Goal: Transaction & Acquisition: Download file/media

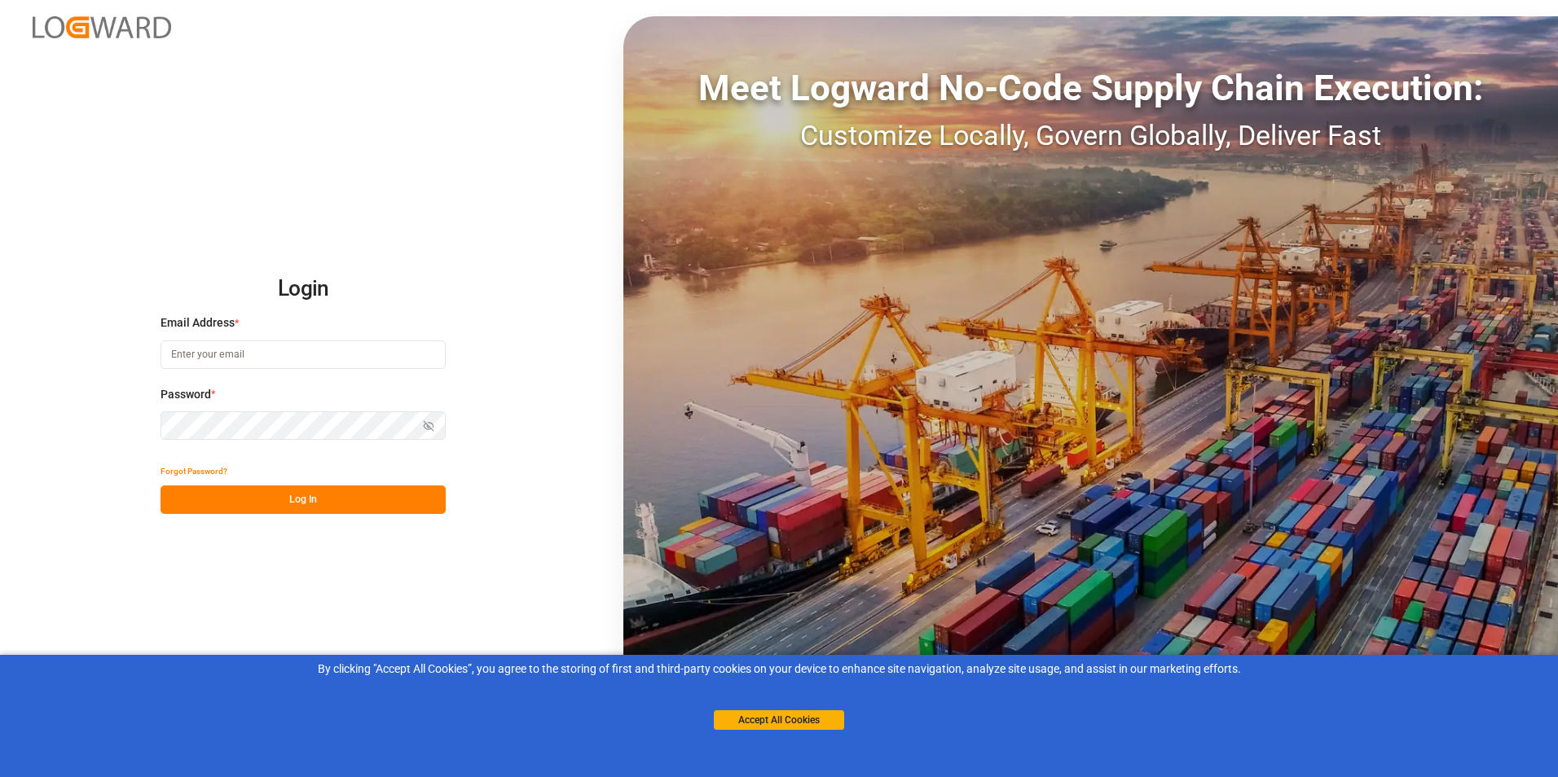
type input "[PERSON_NAME][EMAIL_ADDRESS][DOMAIN_NAME]"
click at [293, 496] on button "Log In" at bounding box center [303, 500] width 285 height 29
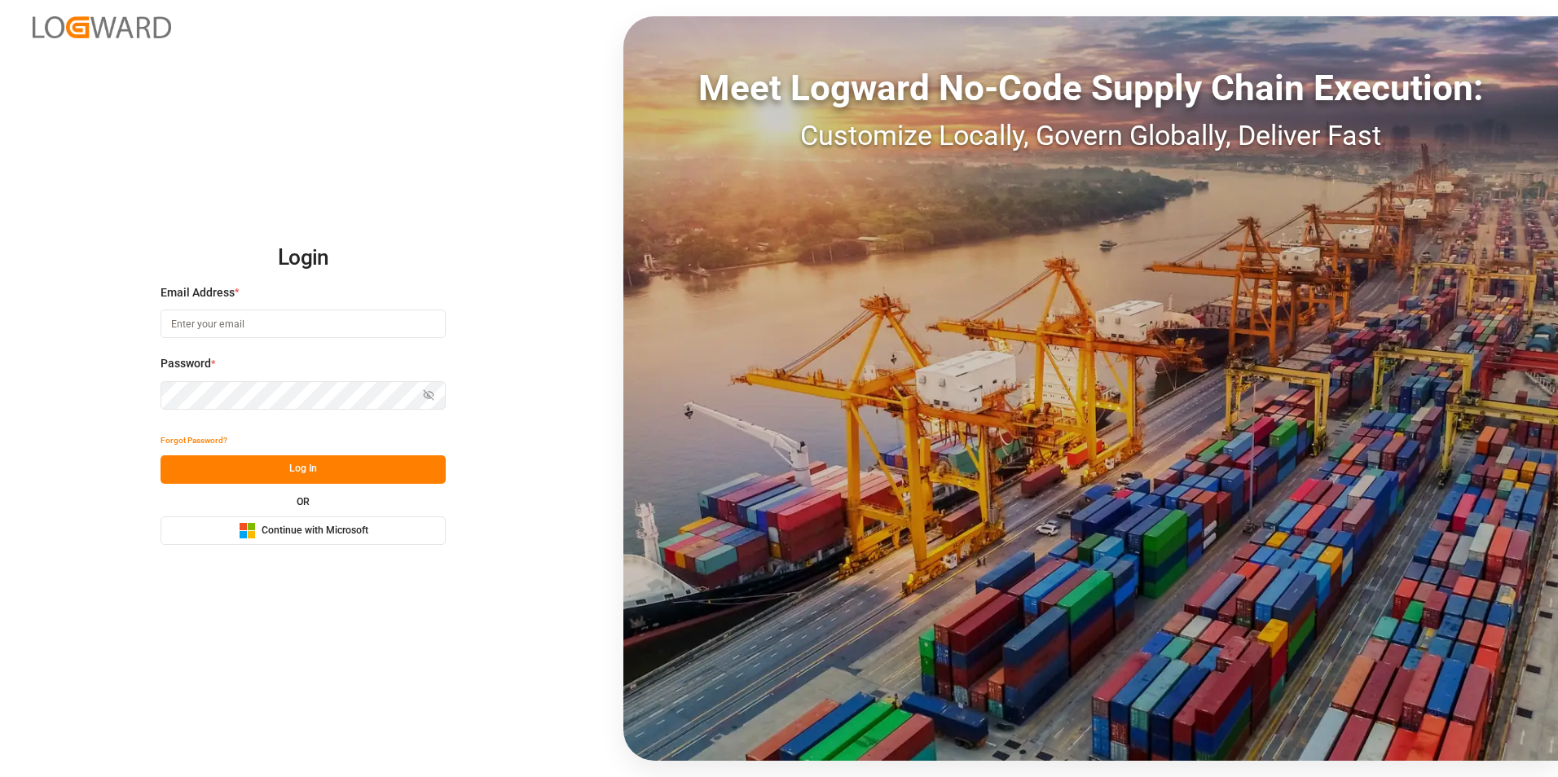
type input "[PERSON_NAME][EMAIL_ADDRESS][DOMAIN_NAME]"
click at [307, 470] on button "Log In" at bounding box center [303, 470] width 285 height 29
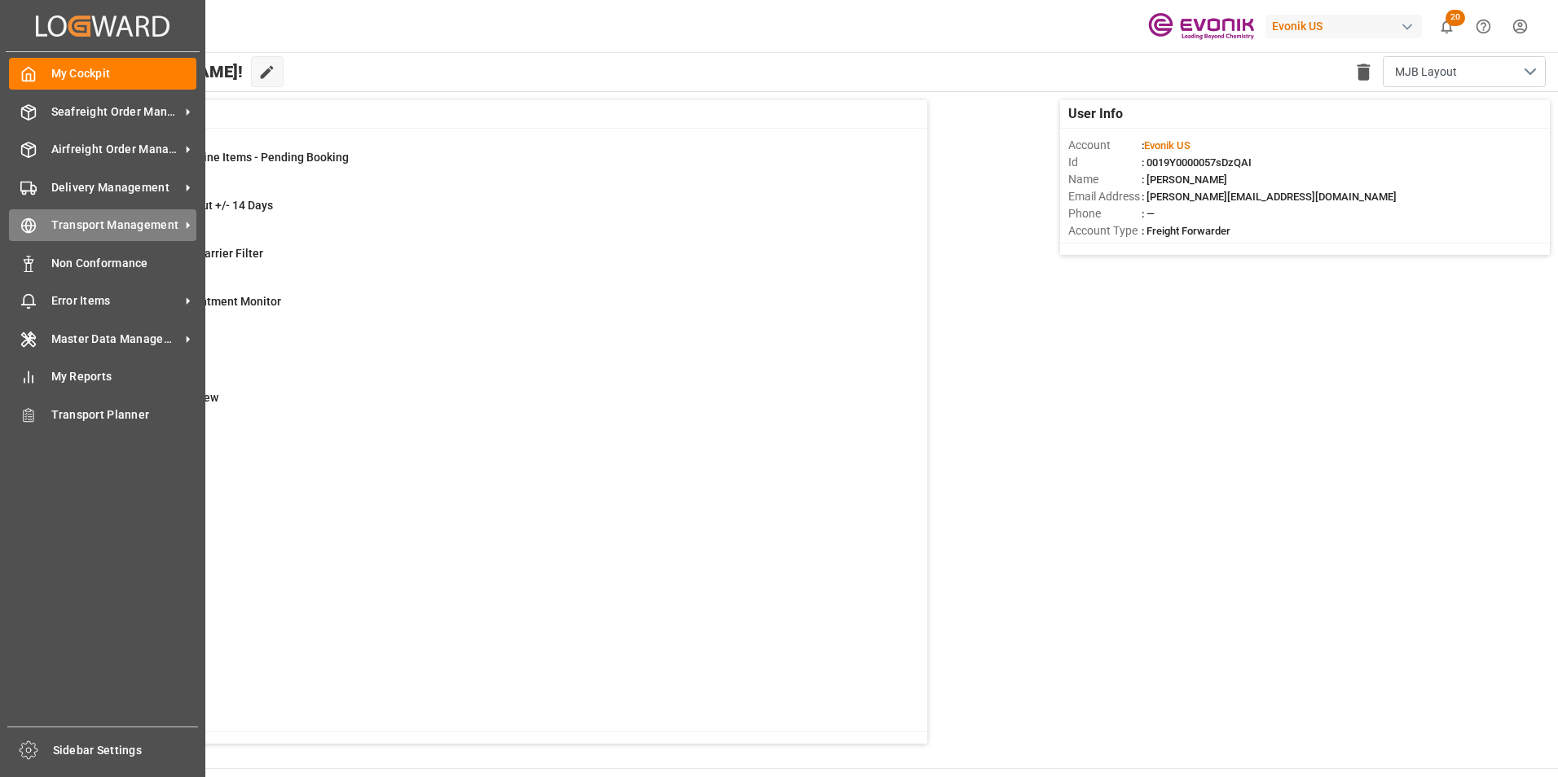
click at [116, 222] on span "Transport Management" at bounding box center [115, 225] width 129 height 17
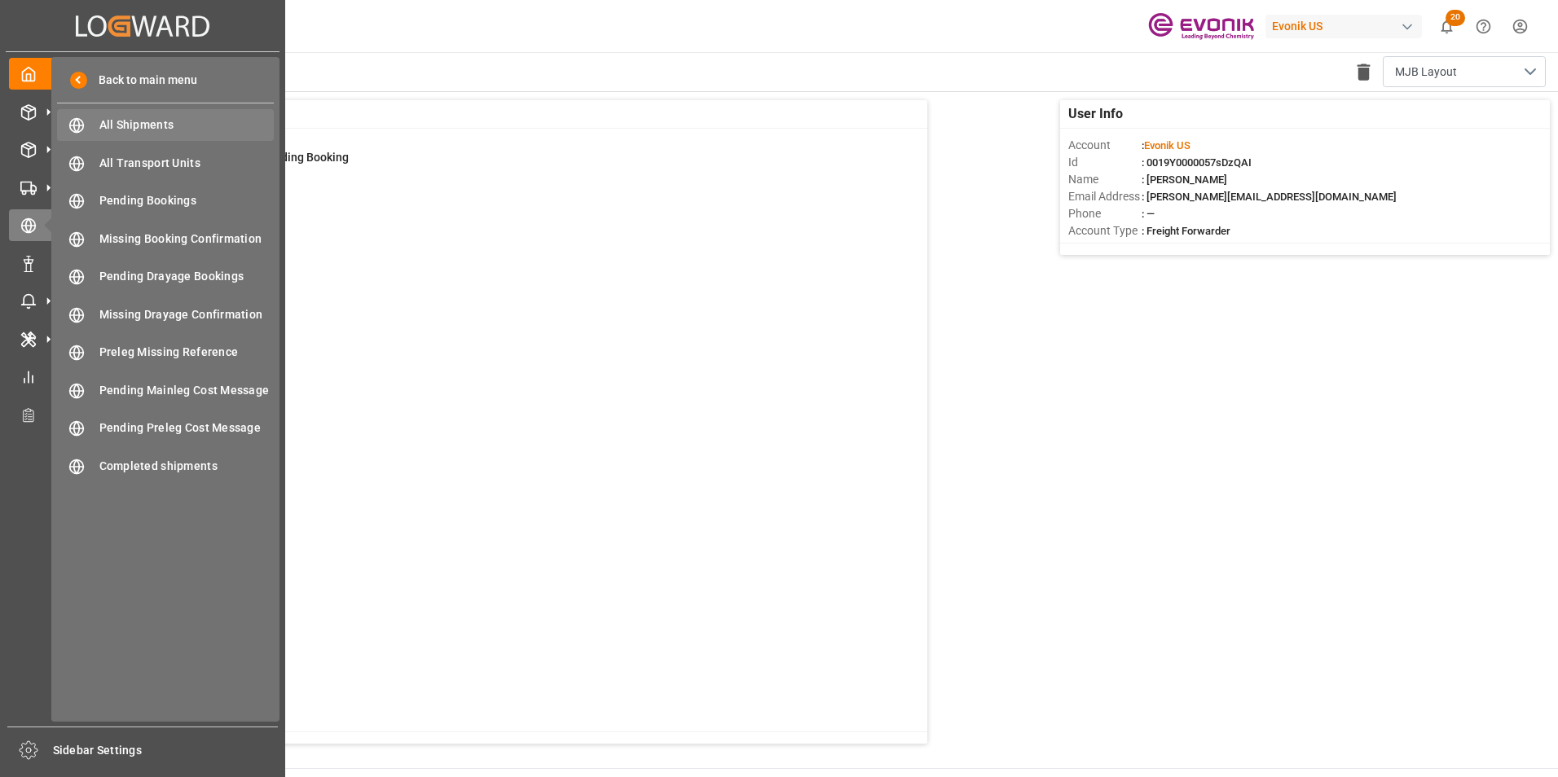
click at [133, 121] on span "All Shipments" at bounding box center [186, 125] width 175 height 17
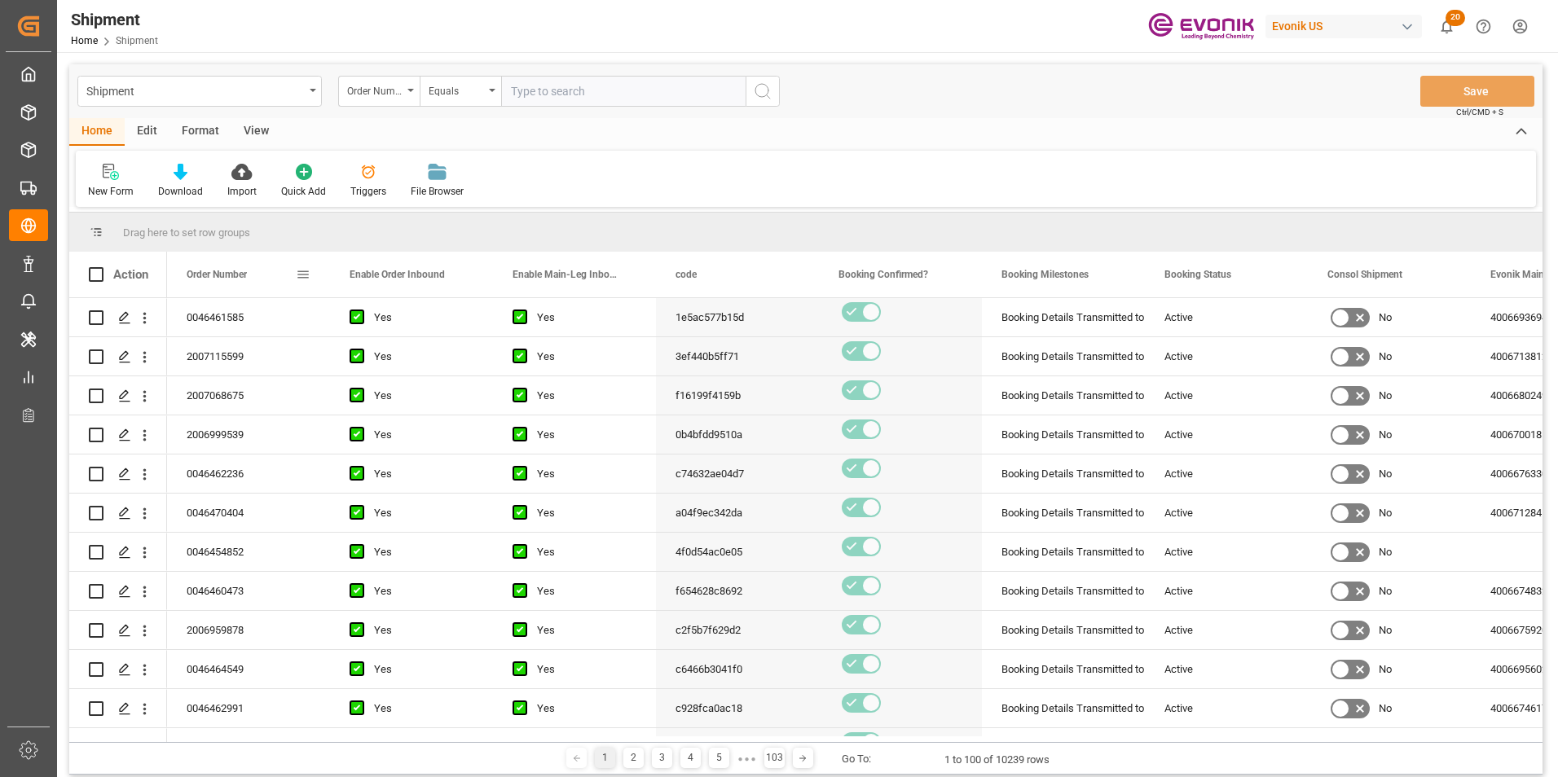
click at [302, 272] on span at bounding box center [303, 274] width 15 height 15
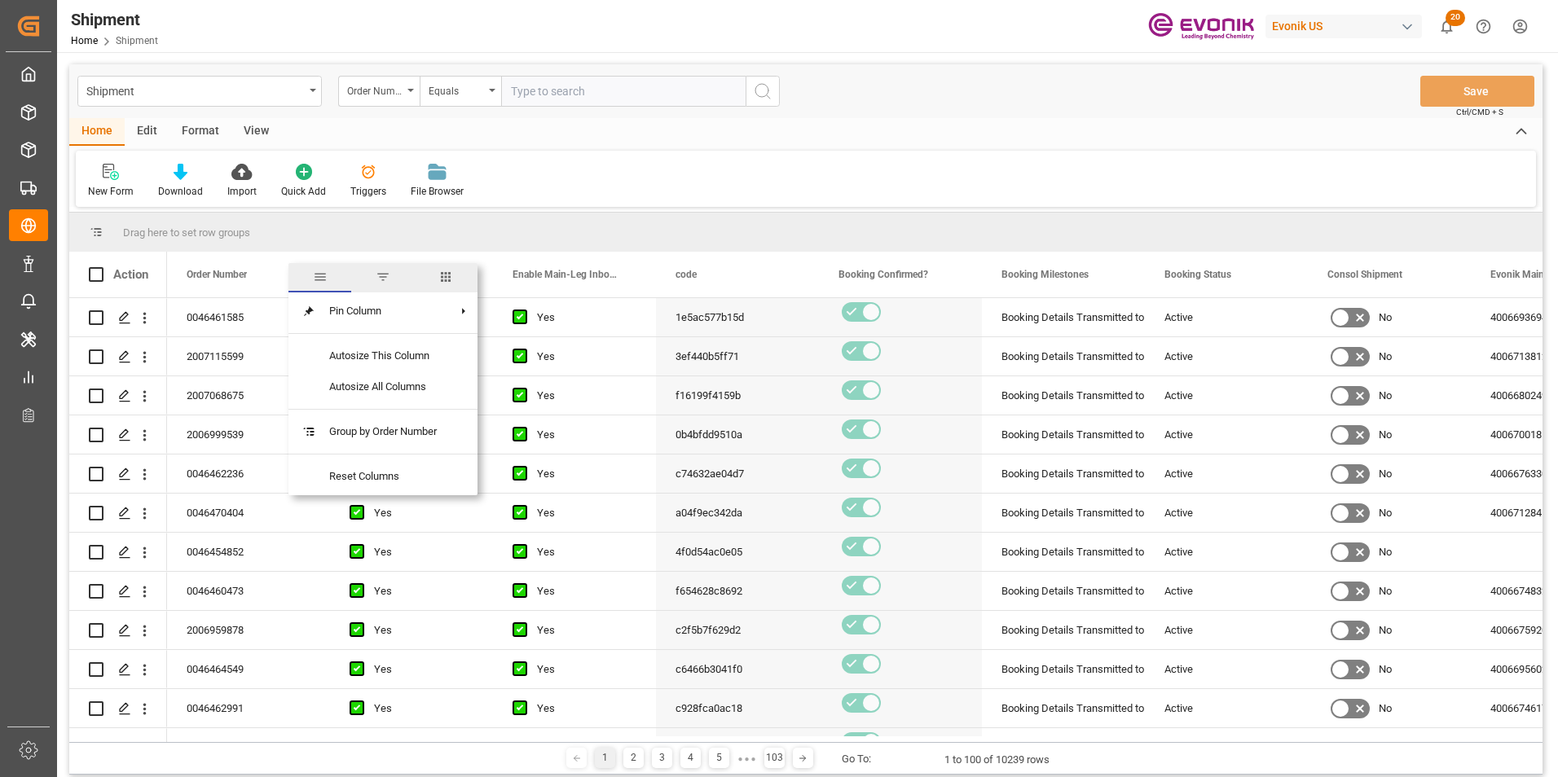
click at [451, 274] on span "columns" at bounding box center [445, 277] width 15 height 15
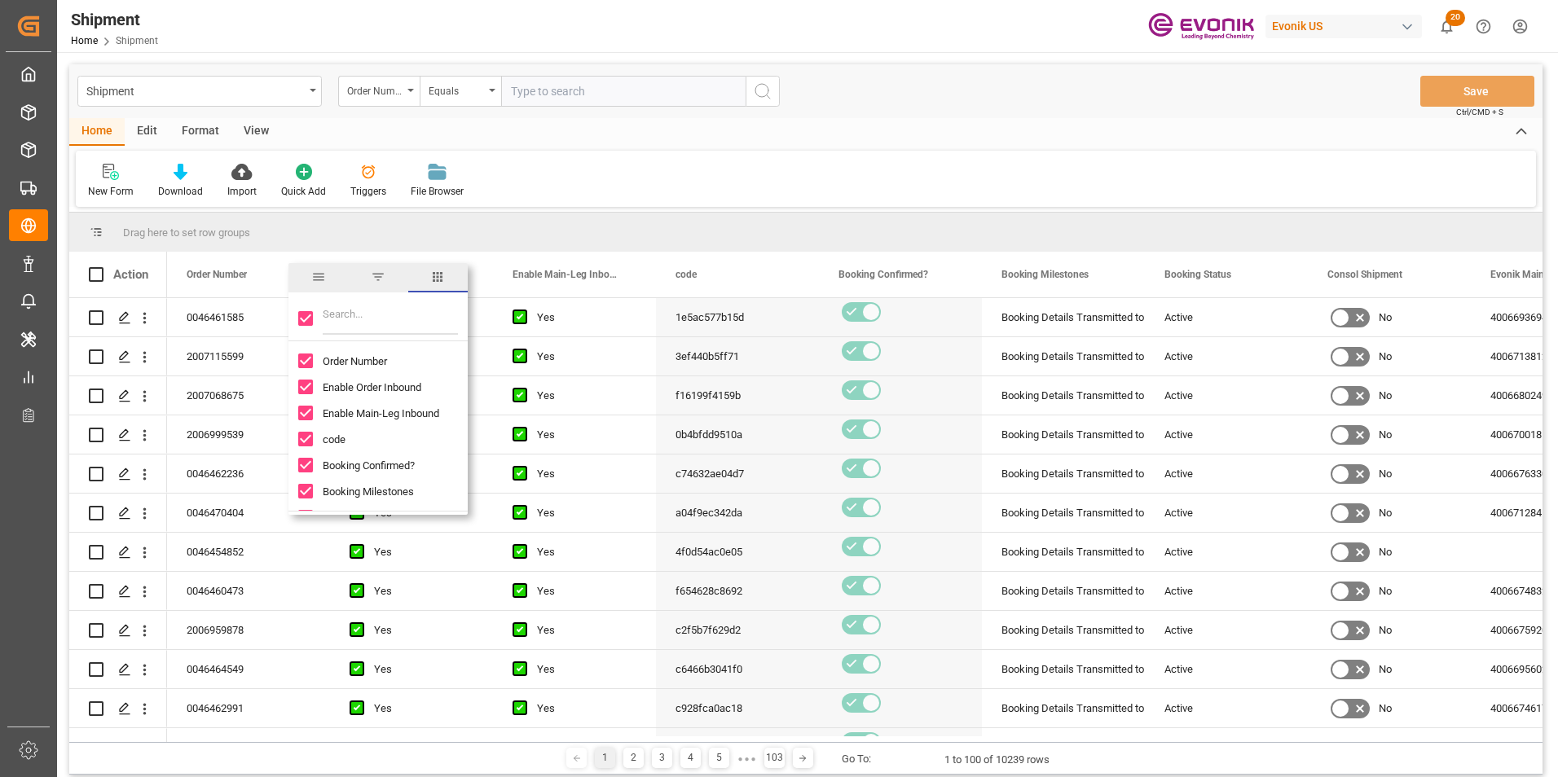
click at [300, 316] on input "Toggle Select All Columns" at bounding box center [305, 318] width 15 height 15
checkbox input "false"
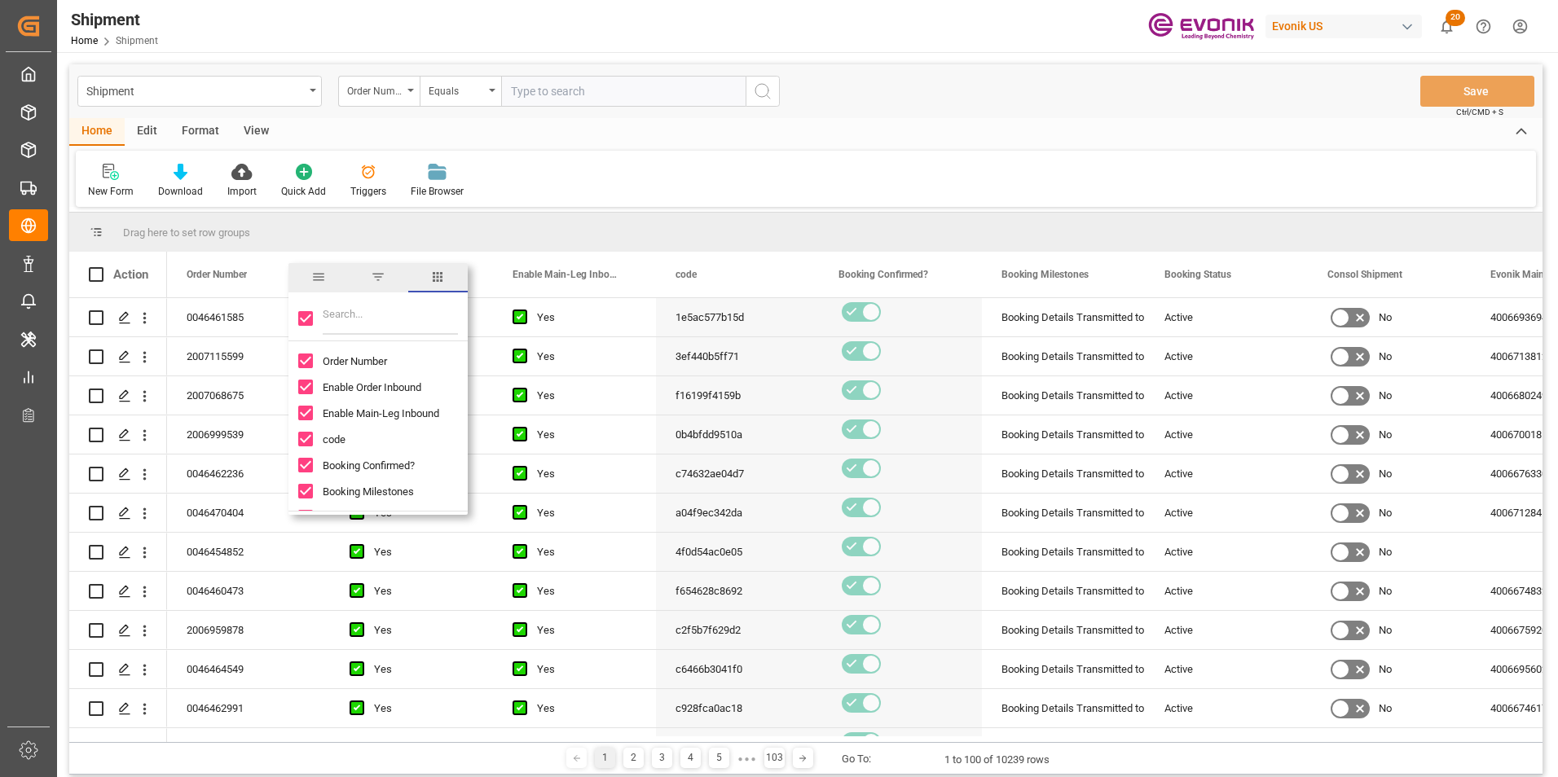
checkbox input "false"
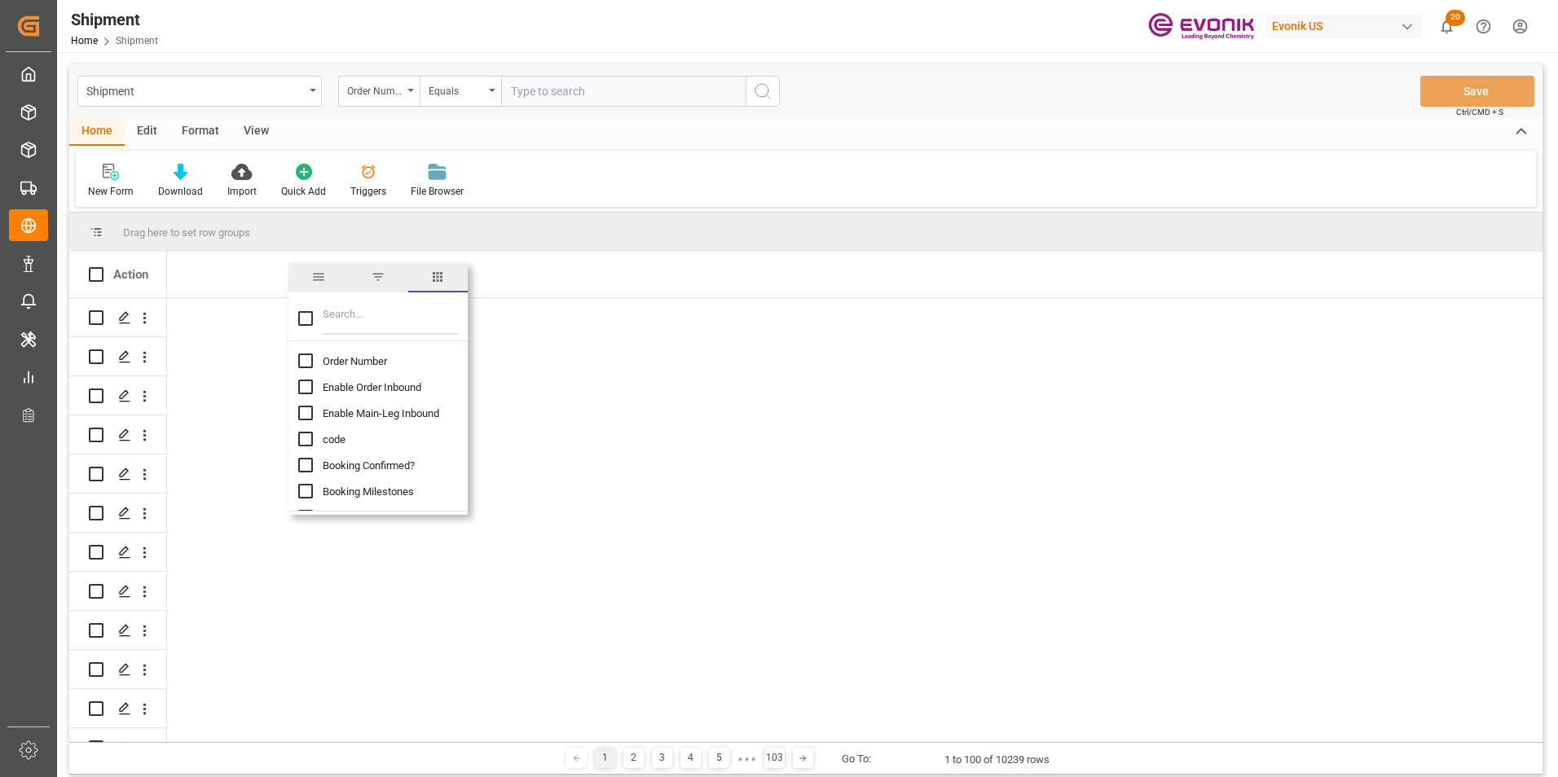
click at [306, 364] on input "Order Number column toggle visibility (hidden)" at bounding box center [305, 361] width 15 height 15
checkbox input "true"
checkbox input "false"
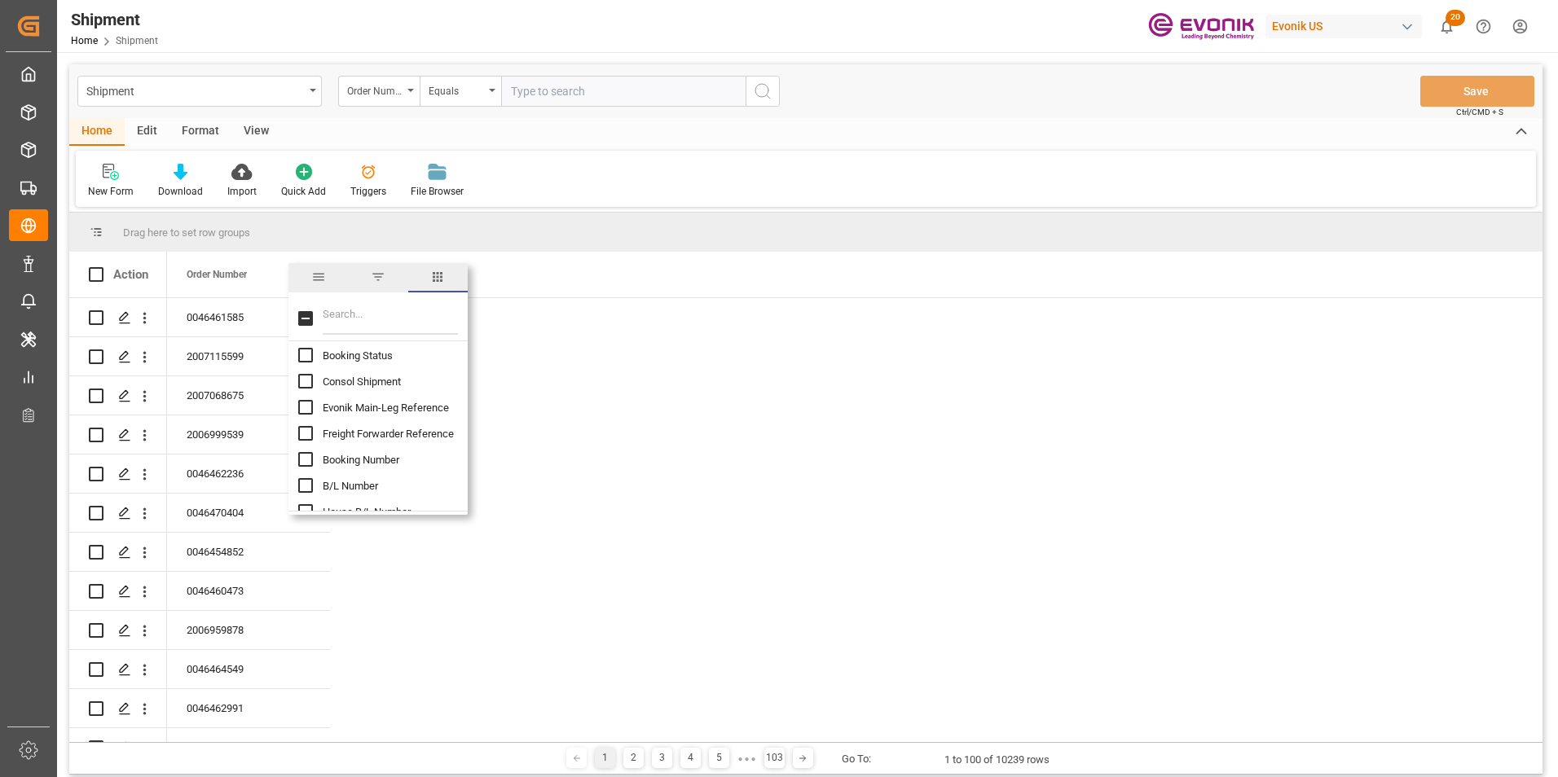
scroll to position [163, 0]
click at [303, 454] on input "Booking Number column toggle visibility (hidden)" at bounding box center [305, 458] width 15 height 15
checkbox input "true"
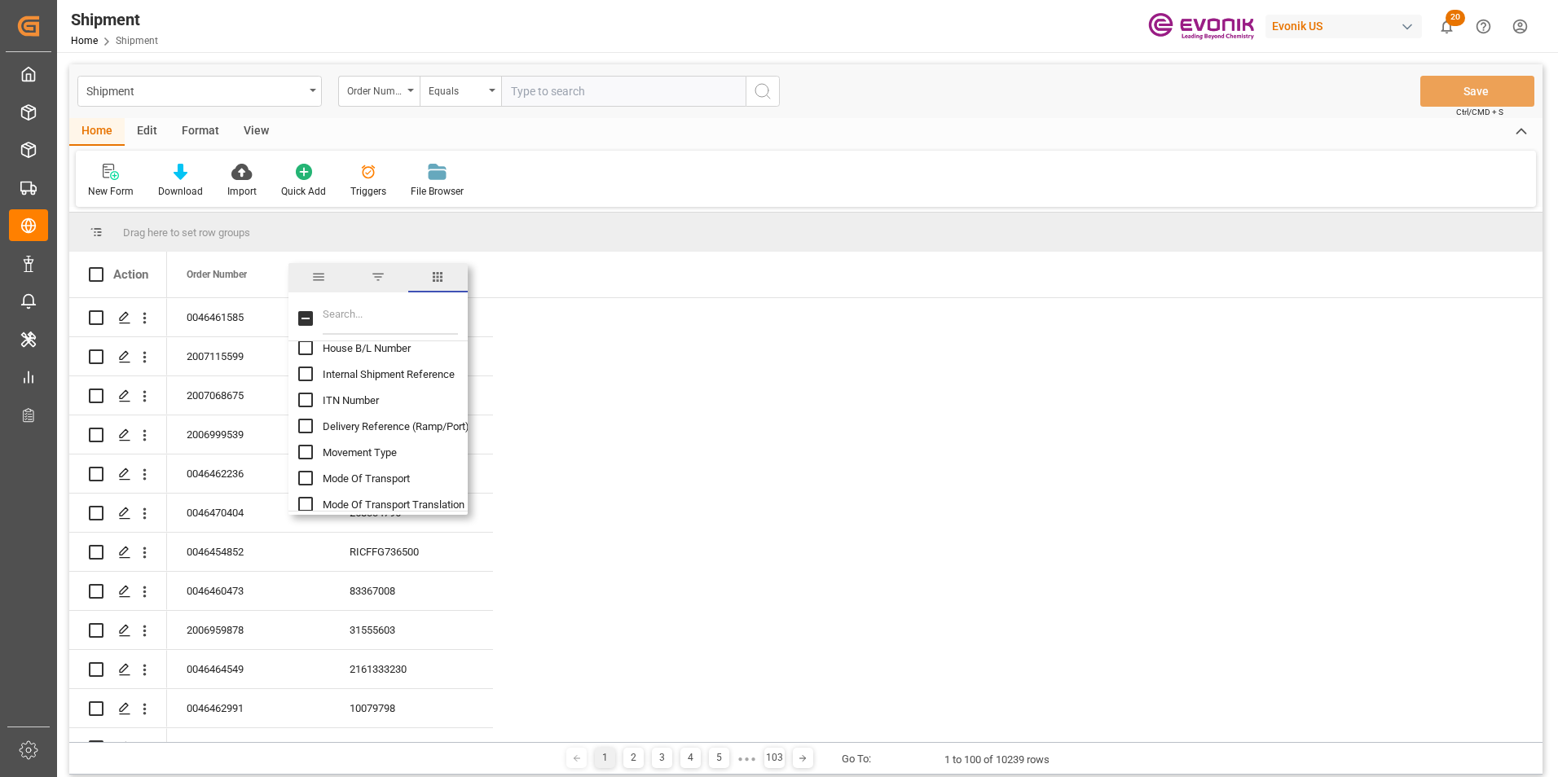
click at [304, 421] on input "Delivery Reference (Ramp/Port) column toggle visibility (hidden)" at bounding box center [305, 426] width 15 height 15
checkbox input "true"
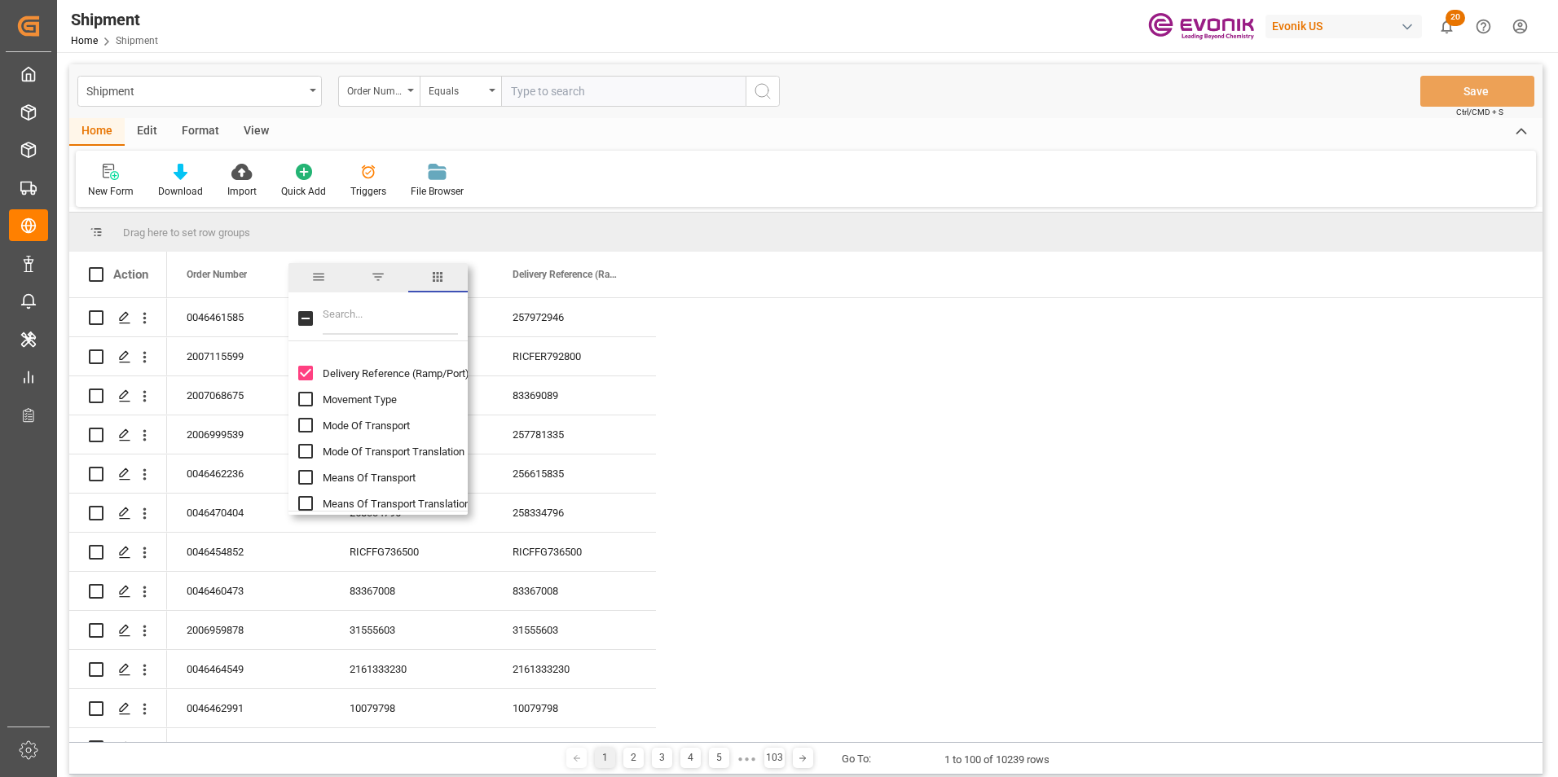
scroll to position [407, 0]
click at [301, 418] on input "Mode Of Transport Translation column toggle visibility (hidden)" at bounding box center [305, 423] width 15 height 15
checkbox input "true"
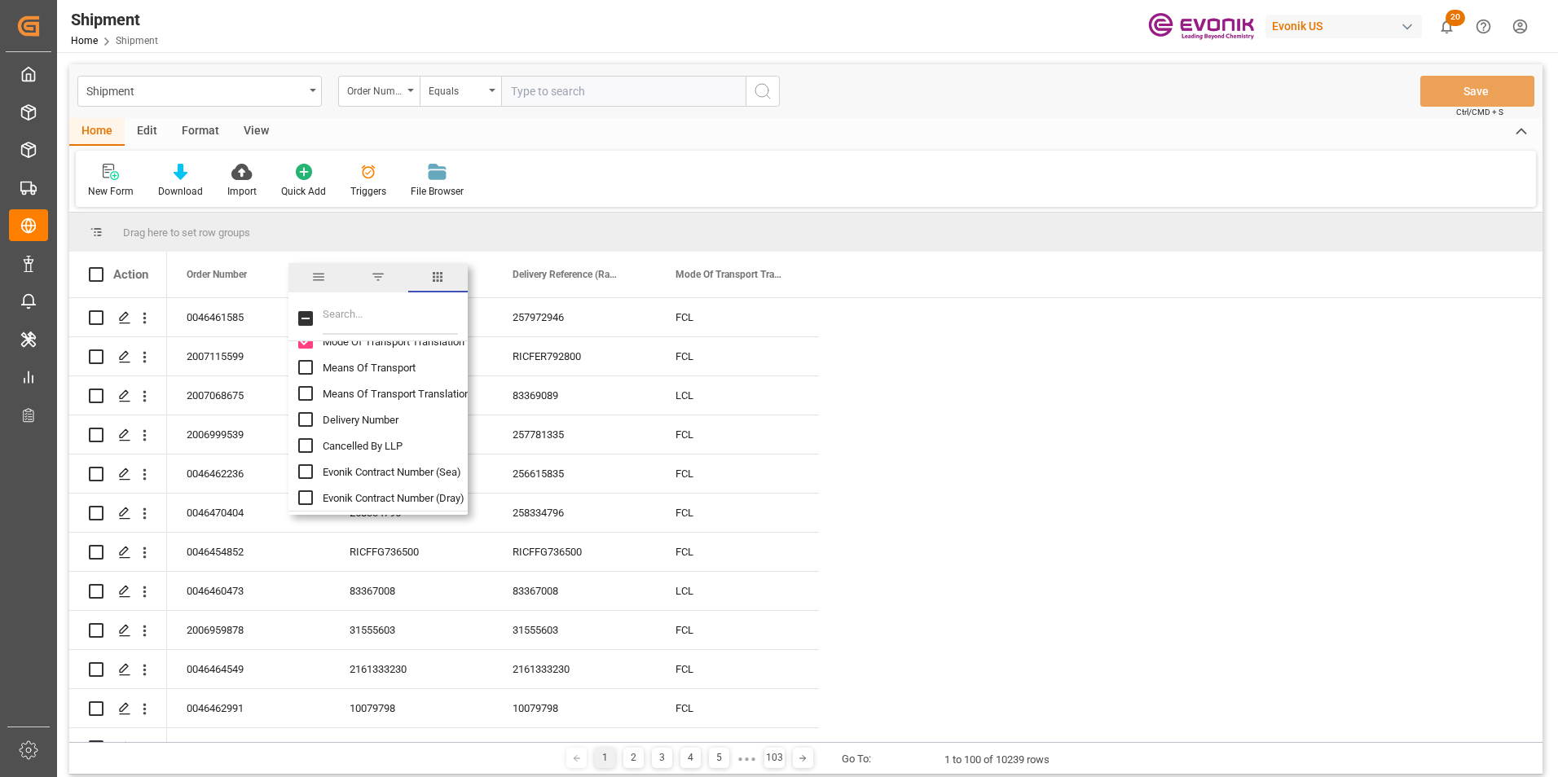
click at [307, 419] on input "Delivery Number column toggle visibility (hidden)" at bounding box center [305, 419] width 15 height 15
checkbox input "true"
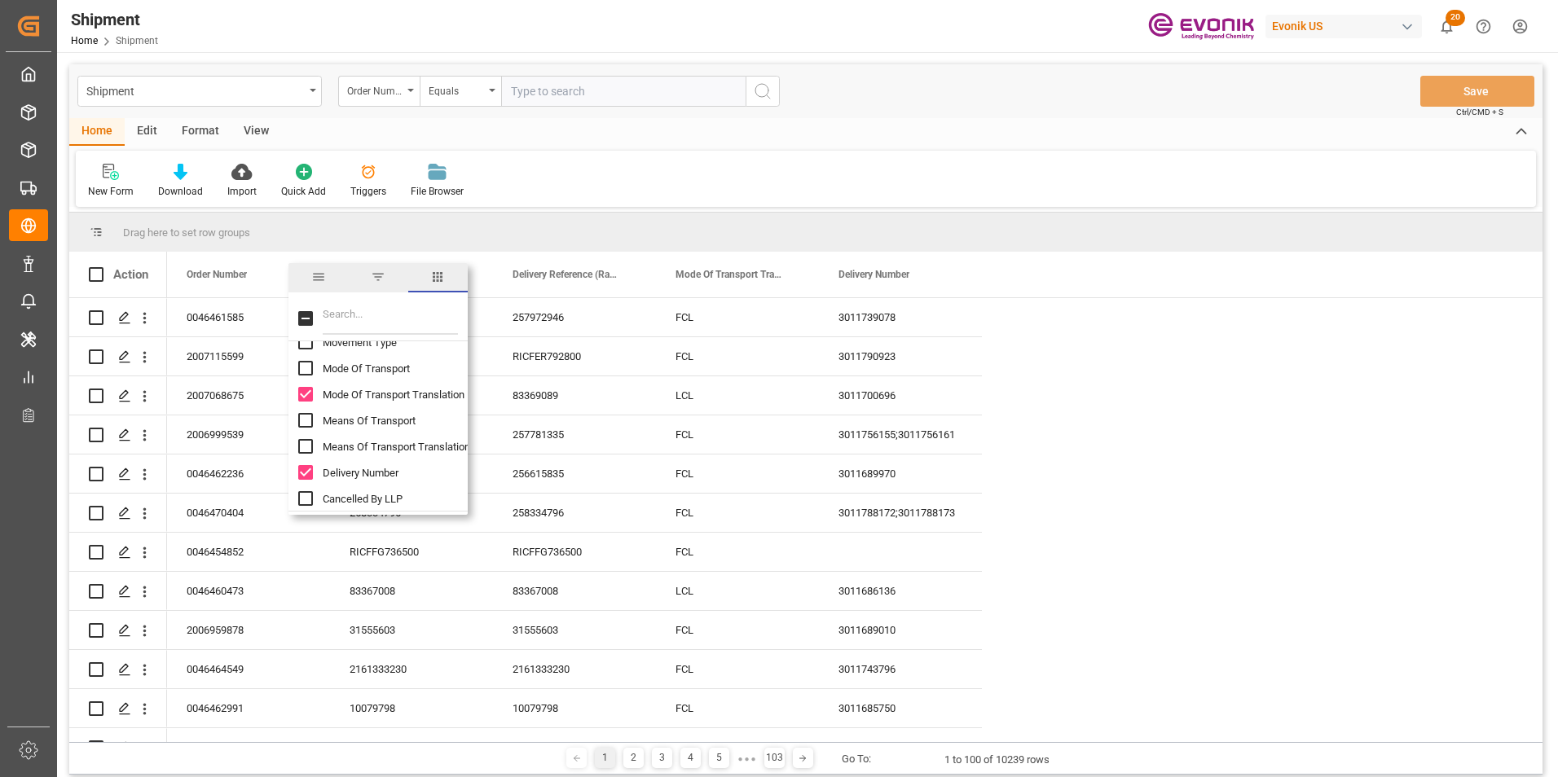
scroll to position [407, 0]
click at [307, 346] on input "Delivery Reference (Ramp/Port) column toggle visibility (visible)" at bounding box center [305, 344] width 15 height 15
checkbox input "false"
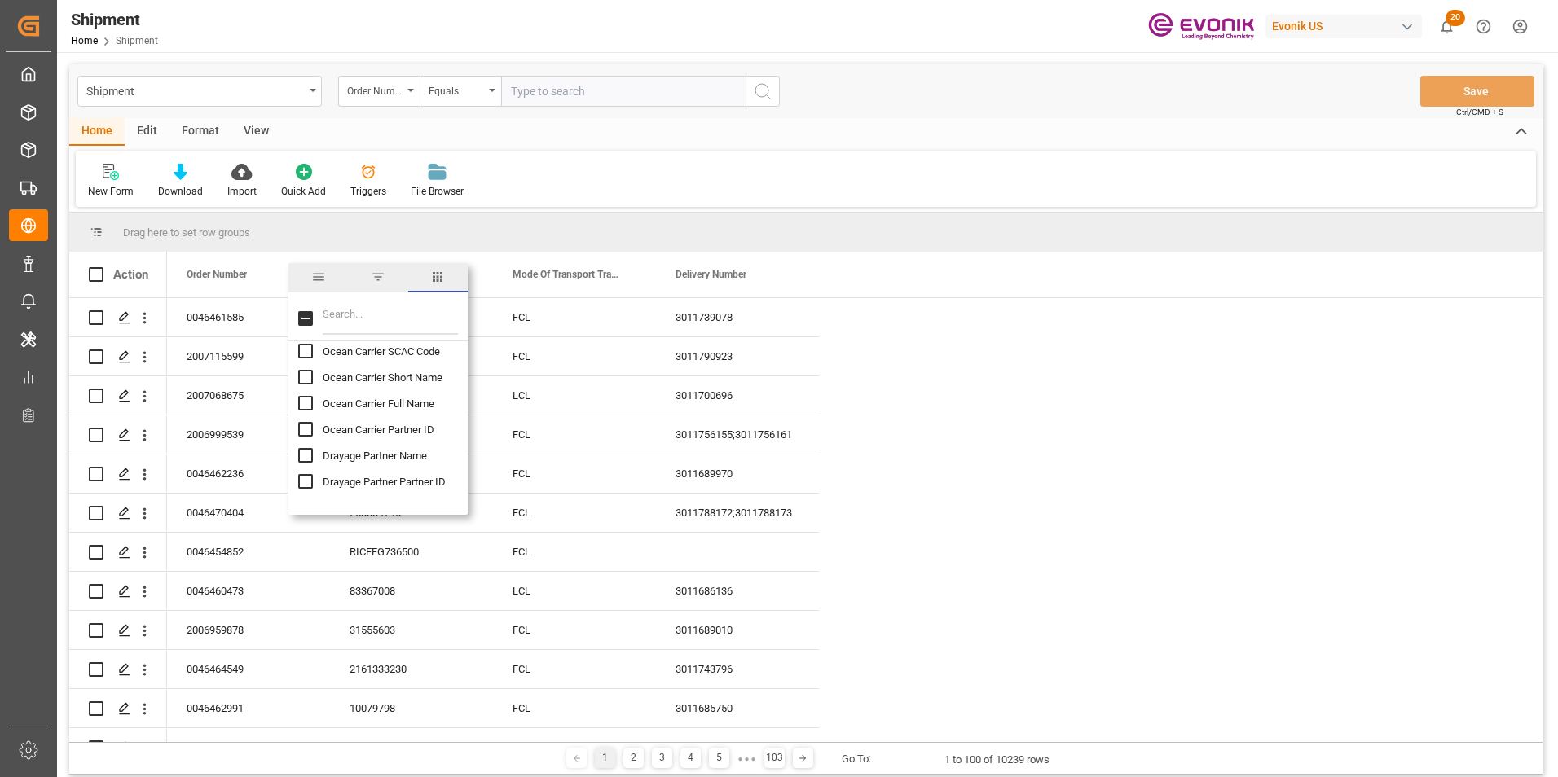
scroll to position [896, 0]
click at [306, 402] on input "Ocean Carrier Short Name column toggle visibility (hidden)" at bounding box center [305, 403] width 15 height 15
checkbox input "true"
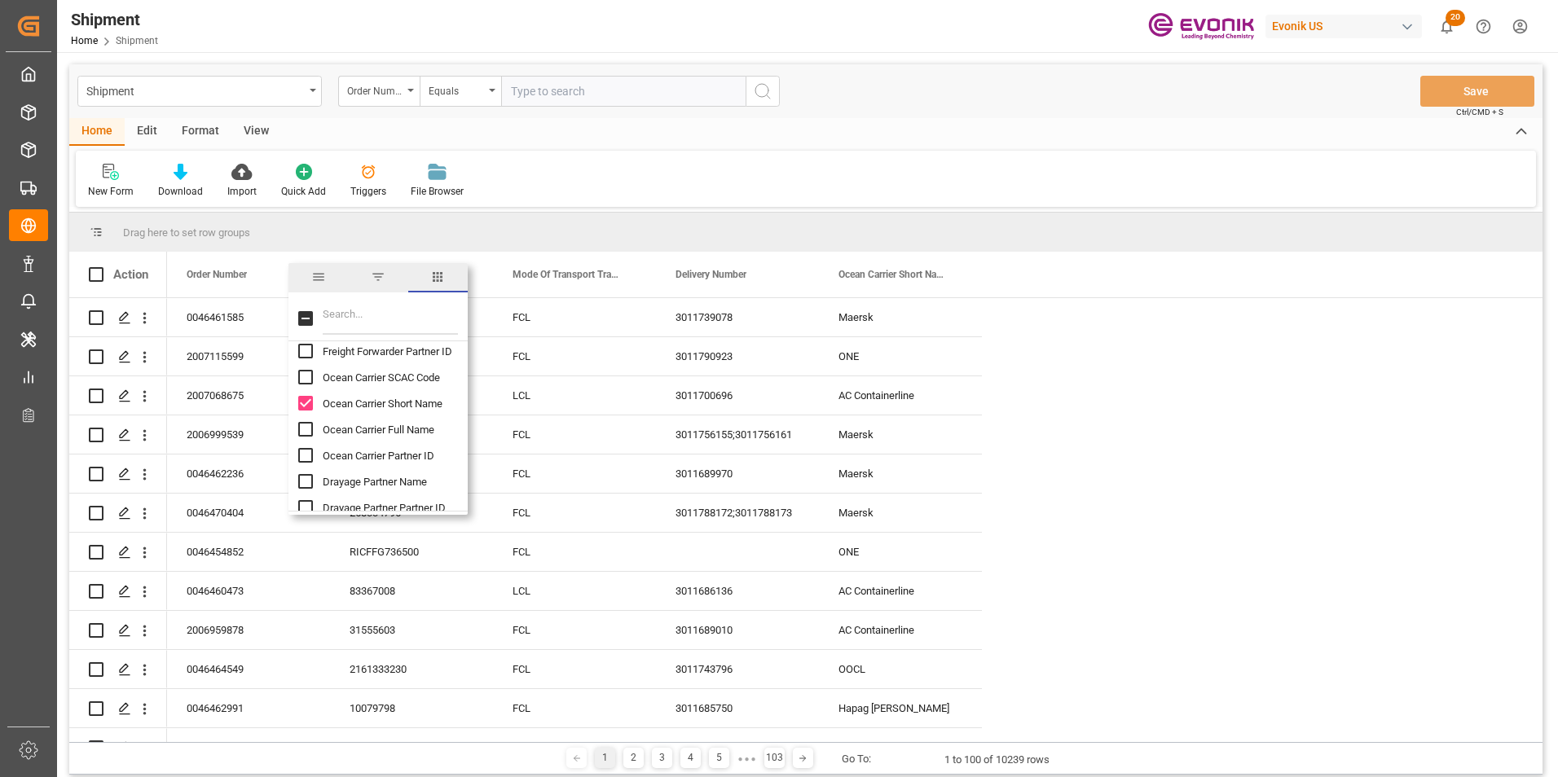
scroll to position [978, 0]
click at [304, 394] on input "Drayage Partner Name column toggle visibility (hidden)" at bounding box center [305, 400] width 15 height 15
checkbox input "true"
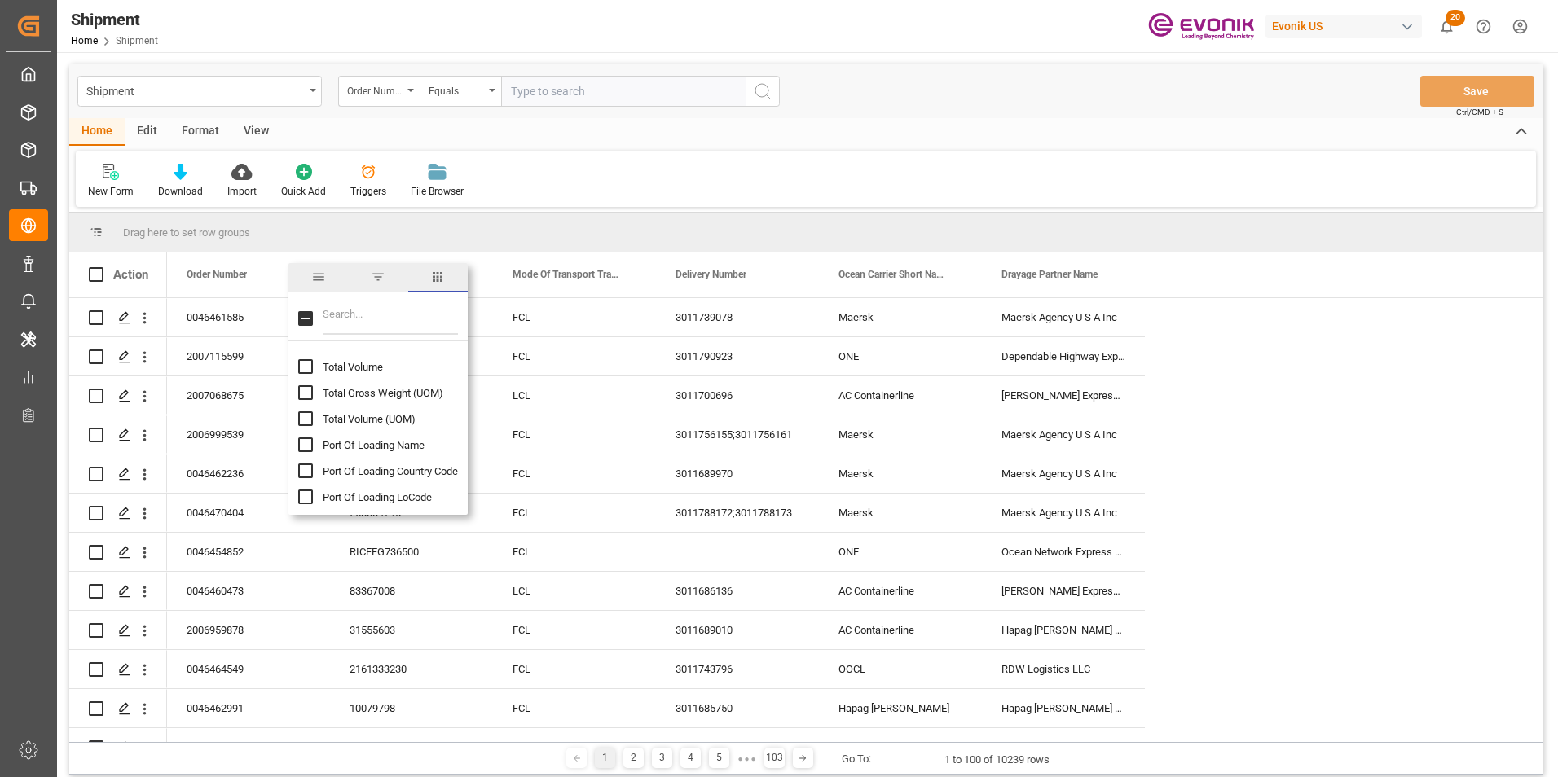
scroll to position [1222, 0]
click at [302, 412] on input "Port Of Loading Name column toggle visibility (hidden)" at bounding box center [305, 416] width 15 height 15
checkbox input "true"
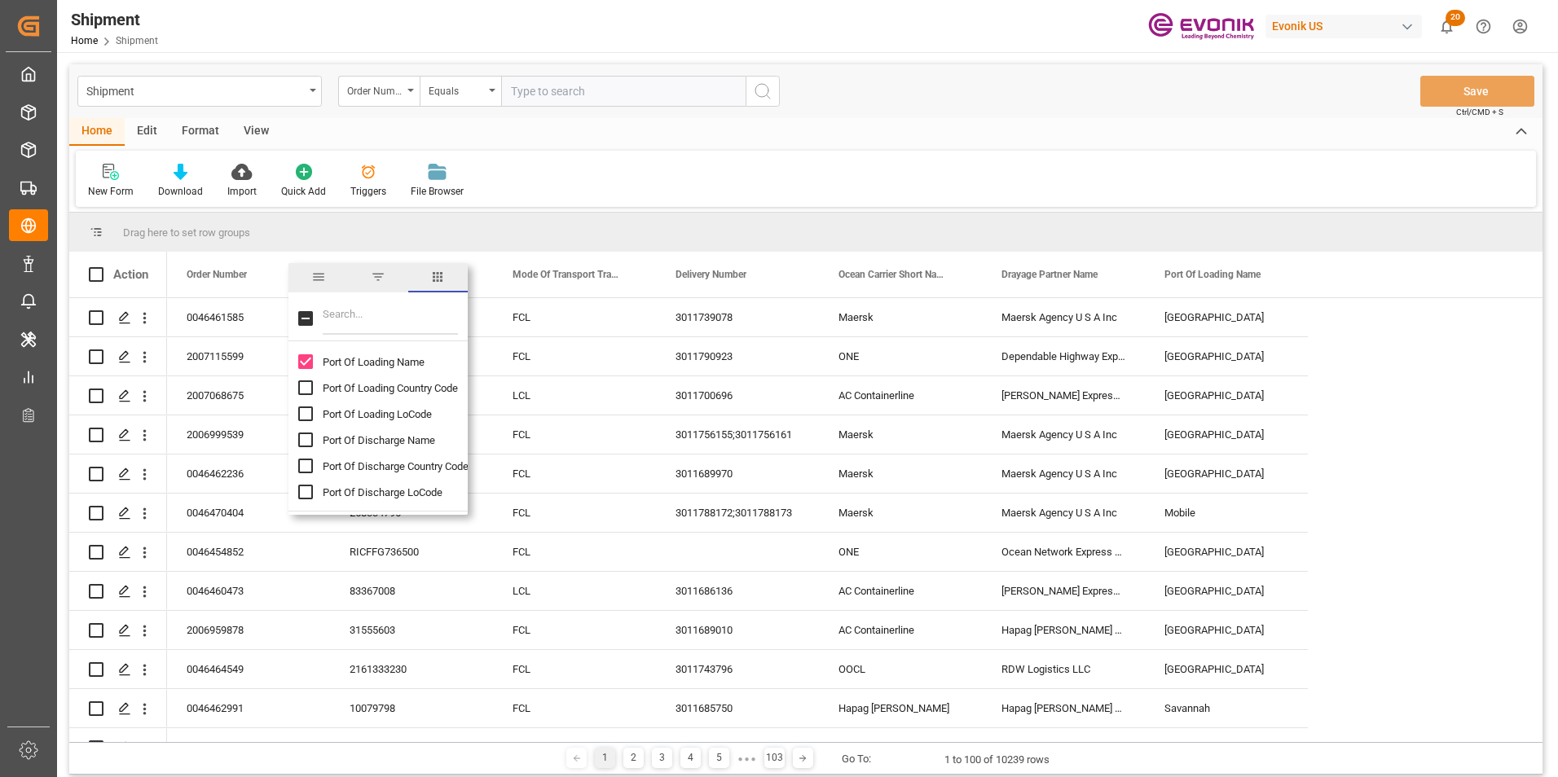
scroll to position [1304, 0]
click at [306, 409] on input "Port Of Discharge Name column toggle visibility (hidden)" at bounding box center [305, 413] width 15 height 15
checkbox input "true"
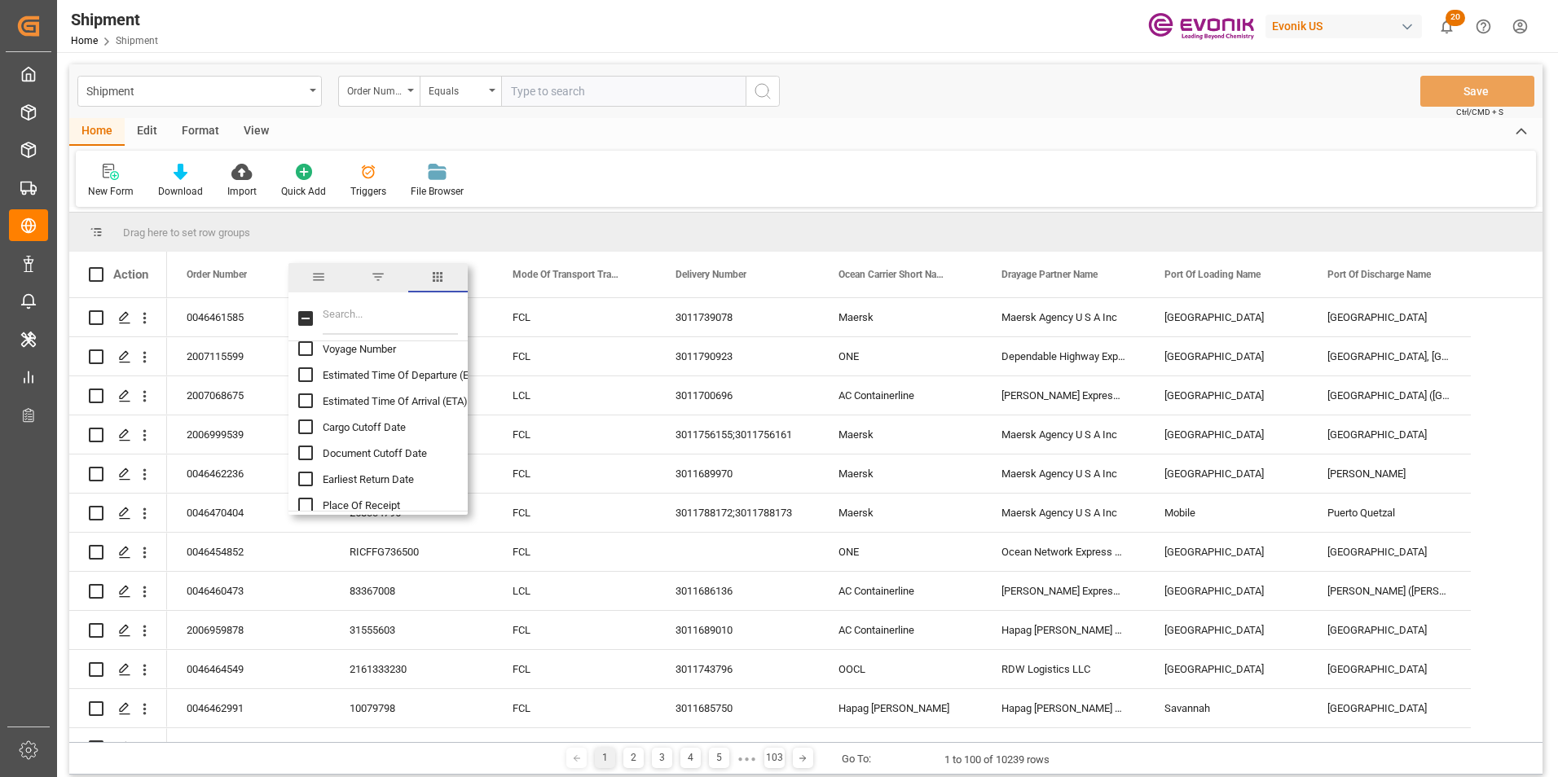
scroll to position [1630, 0]
click at [303, 372] on input "Estimated Time Of Departure (ETD) column toggle visibility (hidden)" at bounding box center [305, 374] width 15 height 15
checkbox input "true"
click at [305, 424] on input "Cargo Cutoff Date column toggle visibility (hidden)" at bounding box center [305, 426] width 15 height 15
checkbox input "true"
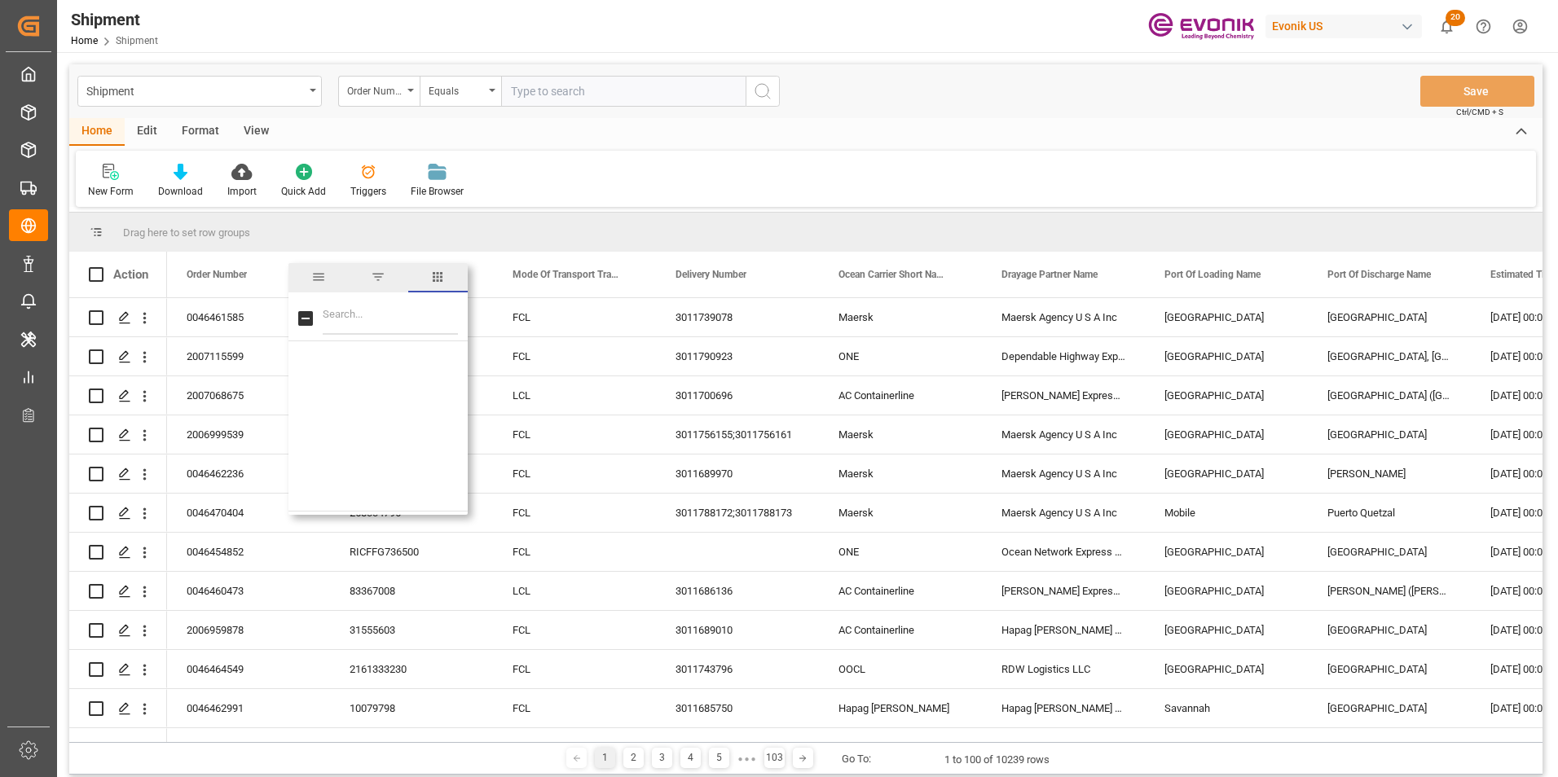
scroll to position [1793, 0]
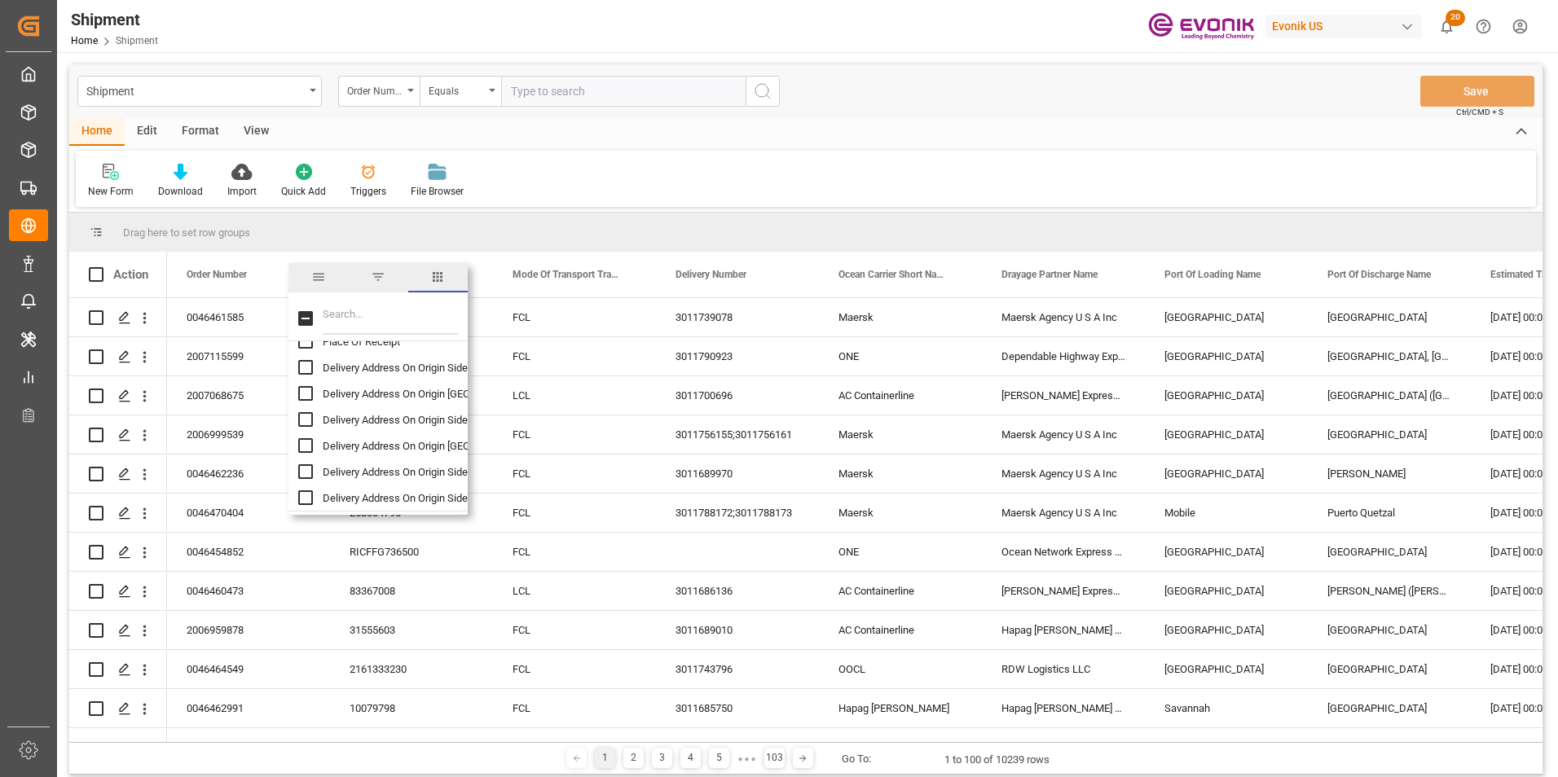
click at [307, 364] on input "Delivery Address On Origin Side Name column toggle visibility (hidden)" at bounding box center [305, 367] width 15 height 15
checkbox input "true"
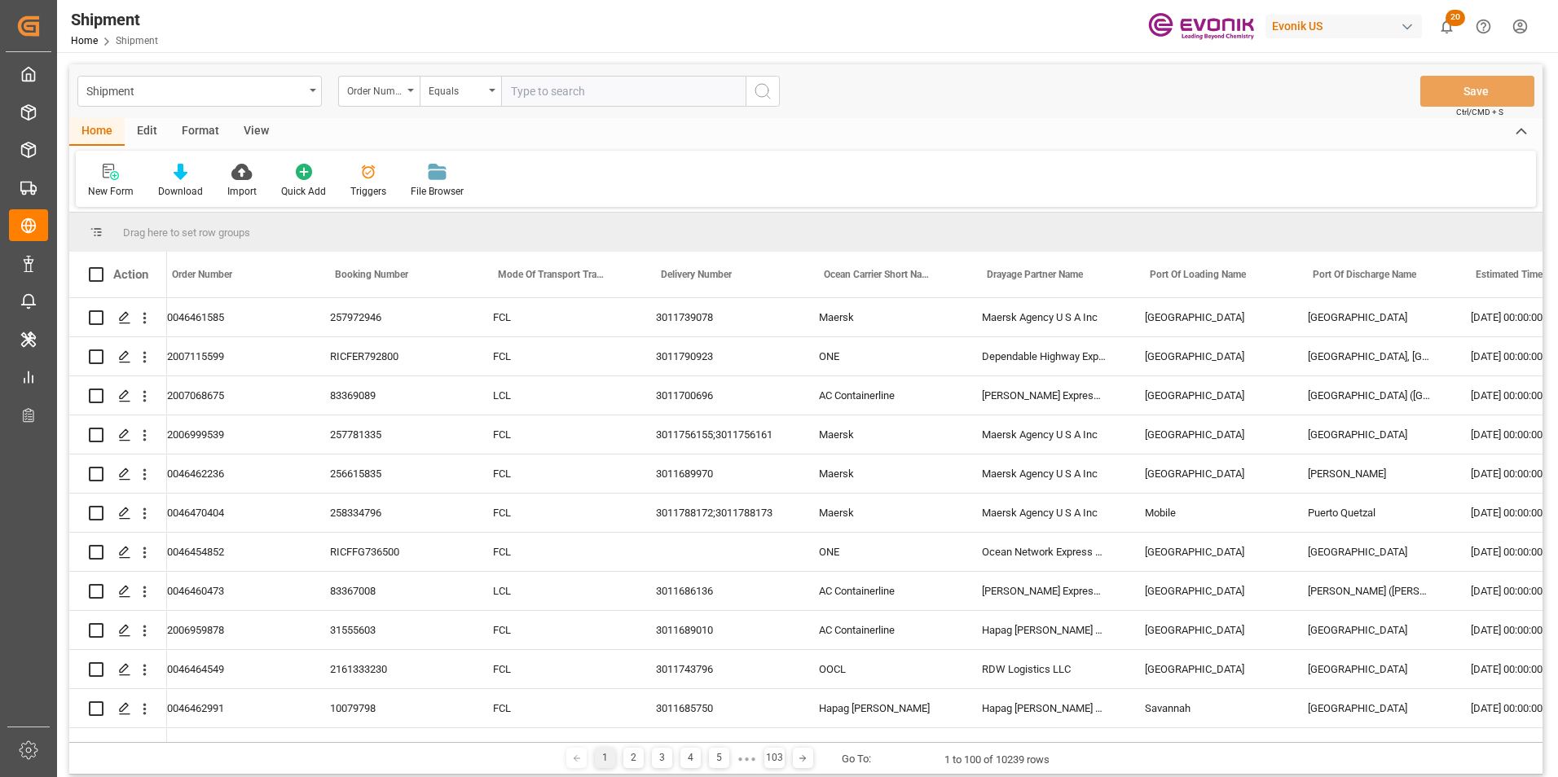
scroll to position [0, 0]
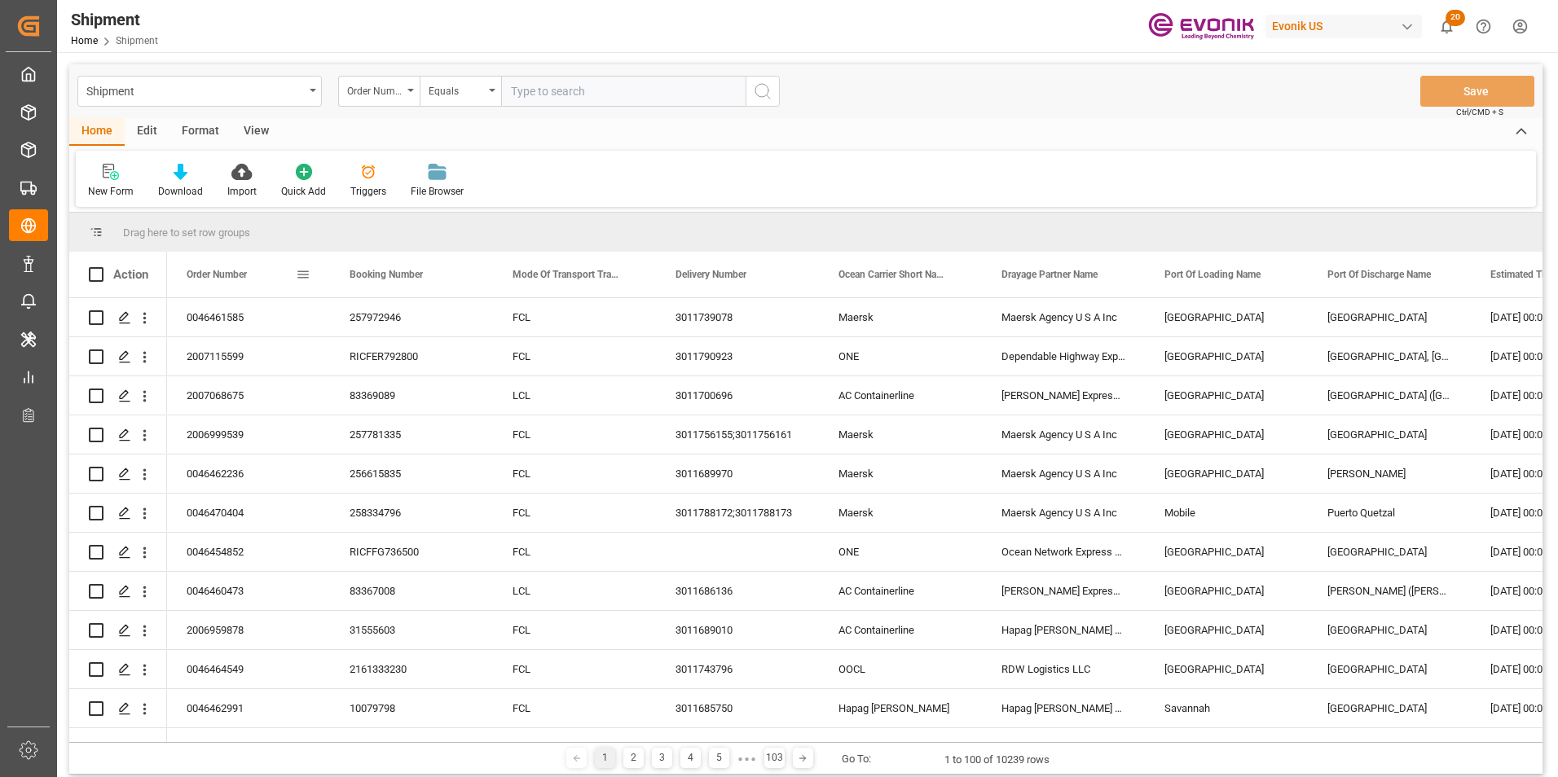
click at [302, 273] on span at bounding box center [303, 274] width 15 height 15
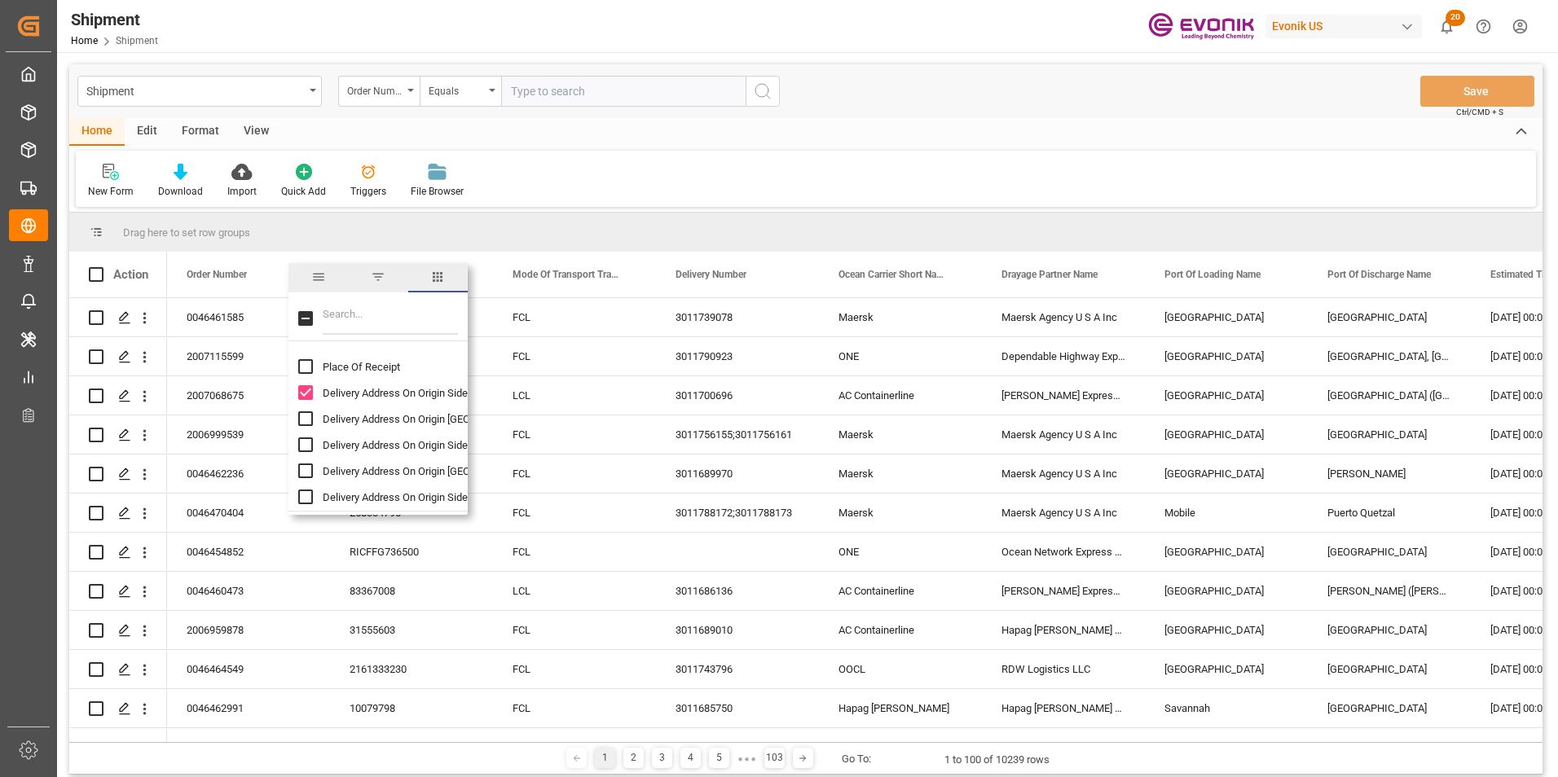
scroll to position [1793, 0]
click at [303, 391] on input "Delivery Address On Origin Side Street column toggle visibility (hidden)" at bounding box center [305, 393] width 15 height 15
checkbox input "true"
click at [310, 422] on input "Delivery Address On Origin Side ZIP Code column toggle visibility (hidden)" at bounding box center [305, 419] width 15 height 15
checkbox input "true"
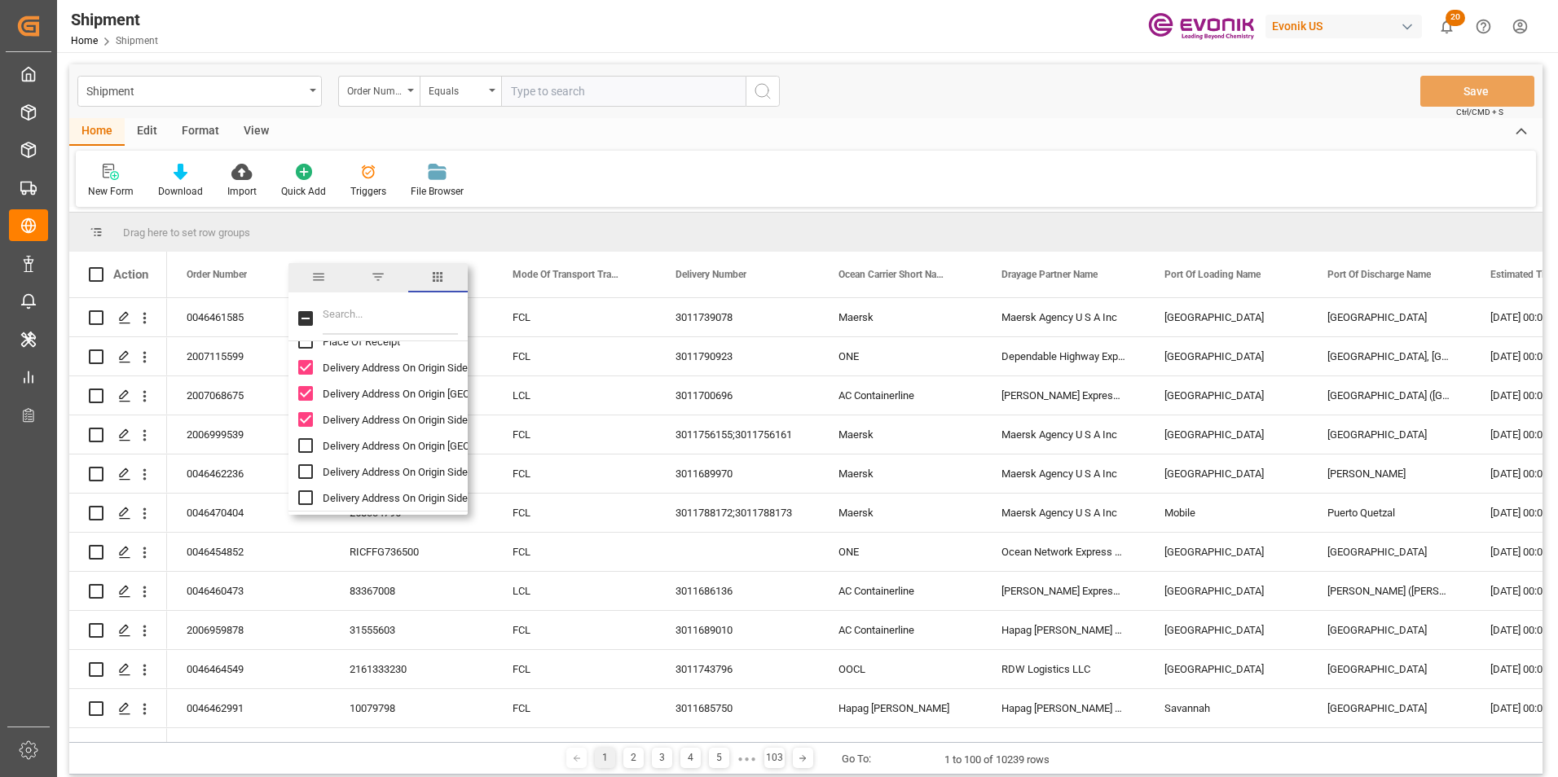
click at [309, 443] on input "Delivery Address On Origin Side City column toggle visibility (hidden)" at bounding box center [305, 445] width 15 height 15
checkbox input "true"
click at [304, 471] on input "Delivery Address On Origin Side State column toggle visibility (hidden)" at bounding box center [305, 471] width 15 height 15
checkbox input "true"
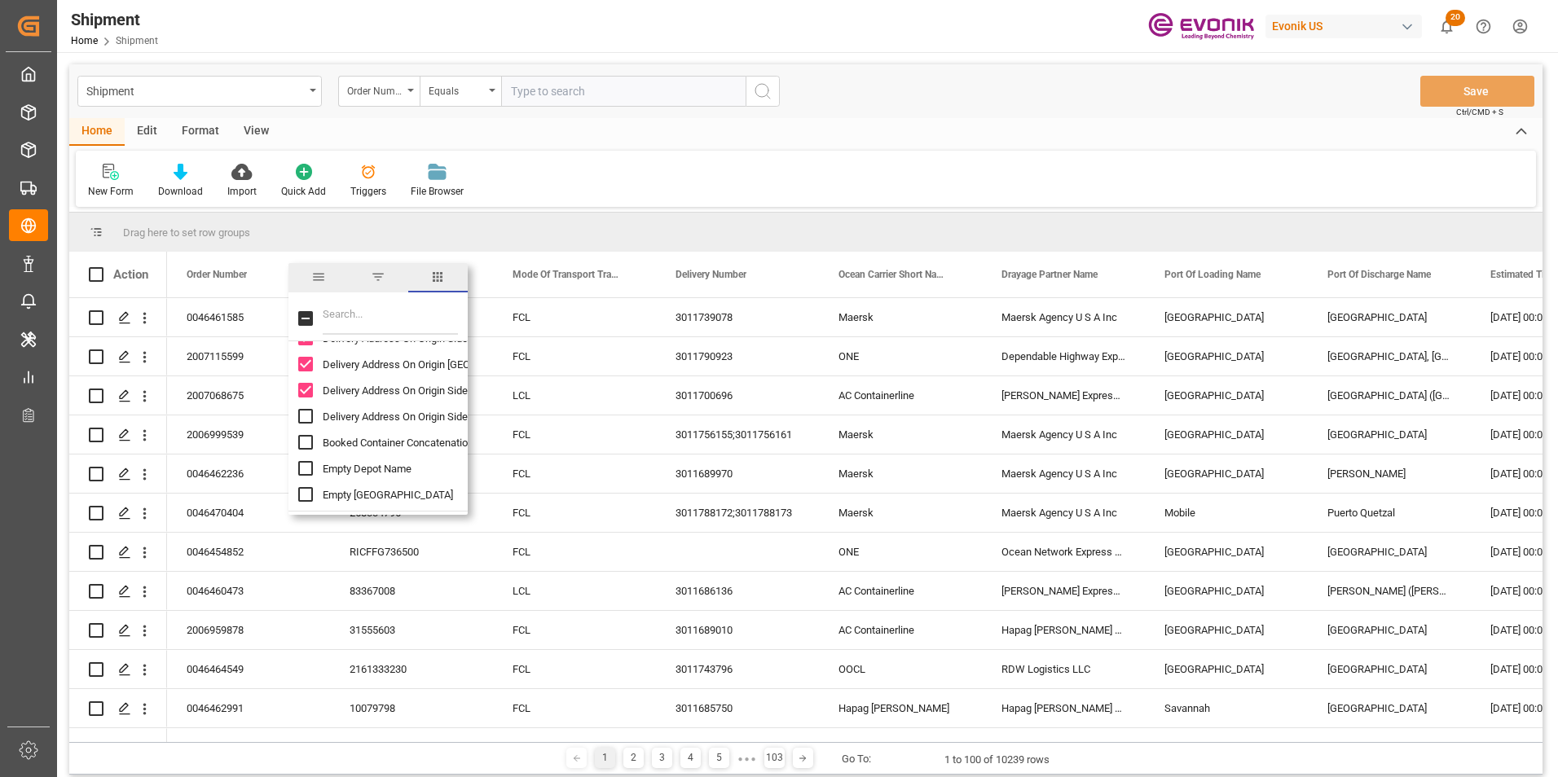
click at [305, 417] on input "Delivery Address On Origin Side Country column toggle visibility (hidden)" at bounding box center [305, 416] width 15 height 15
checkbox input "true"
click at [303, 437] on input "Booked Container Concatenation column toggle visibility (hidden)" at bounding box center [305, 442] width 15 height 15
checkbox input "true"
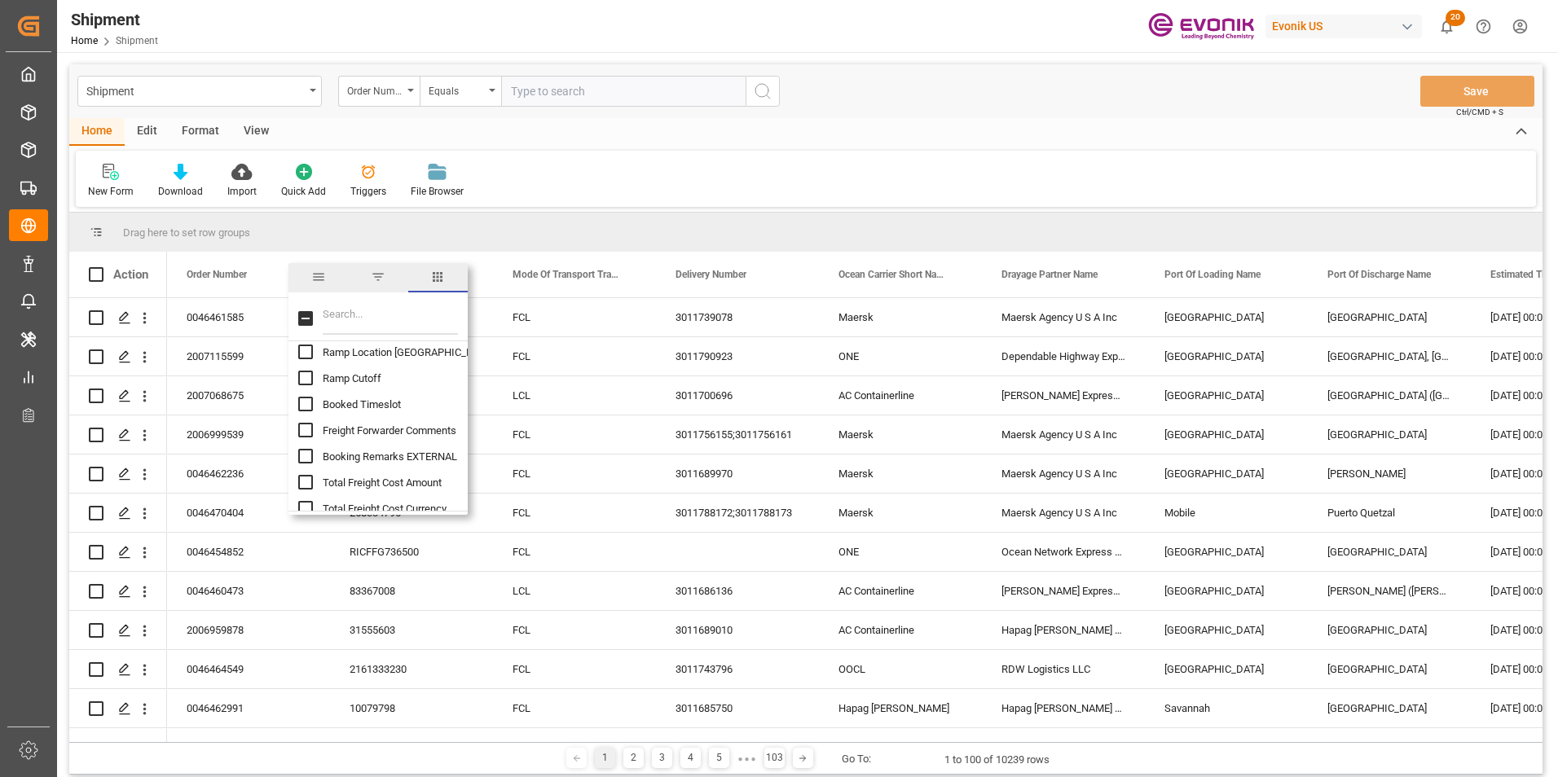
scroll to position [2200, 0]
click at [303, 404] on input "Booked Timeslot column toggle visibility (hidden)" at bounding box center [305, 403] width 15 height 15
checkbox input "true"
click at [303, 427] on input "Business Line column toggle visibility (hidden)" at bounding box center [305, 429] width 15 height 15
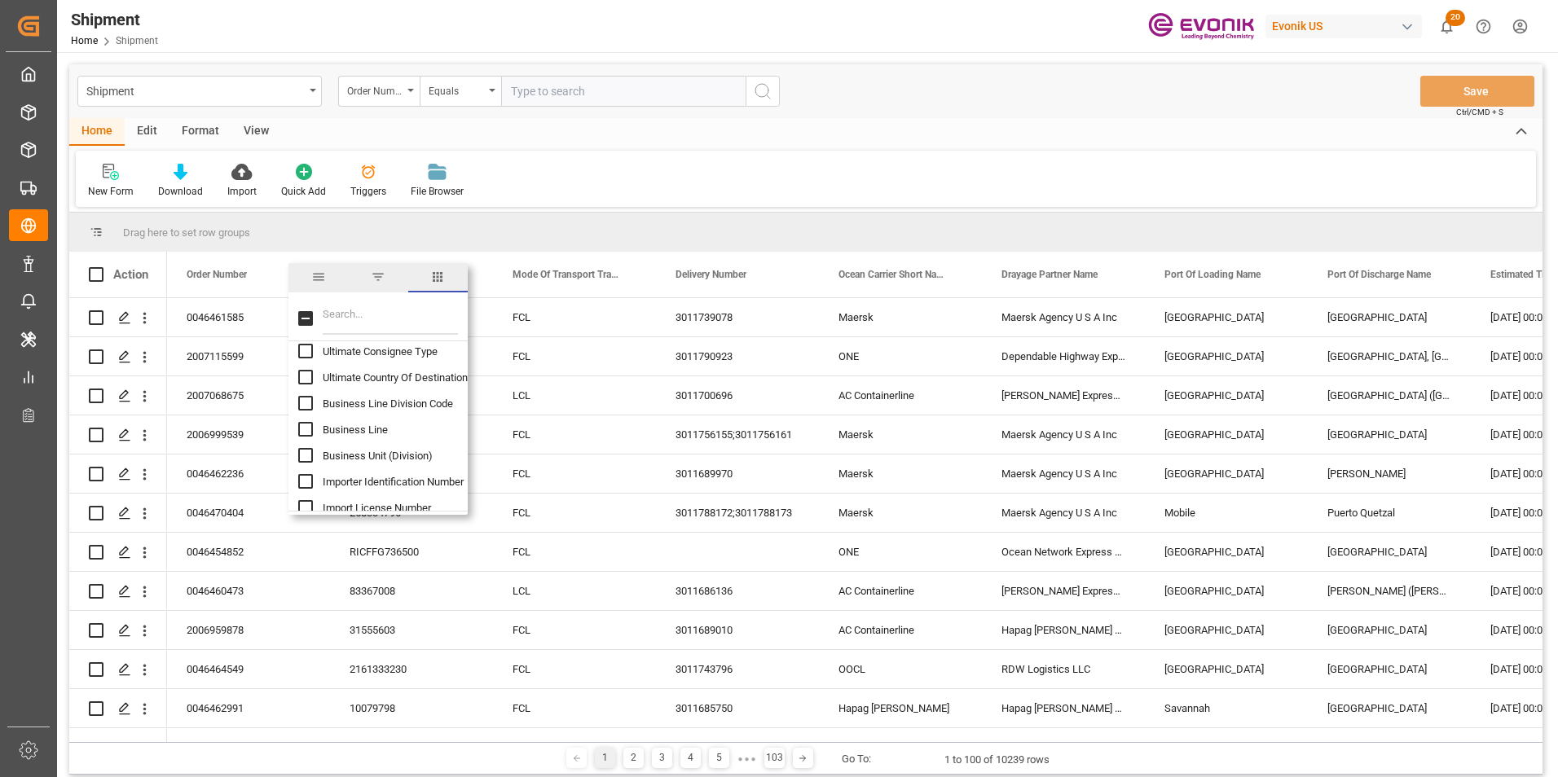
checkbox input "true"
click at [310, 466] on input "Ship From Partner ID column toggle visibility (hidden)" at bounding box center [305, 468] width 15 height 15
checkbox input "true"
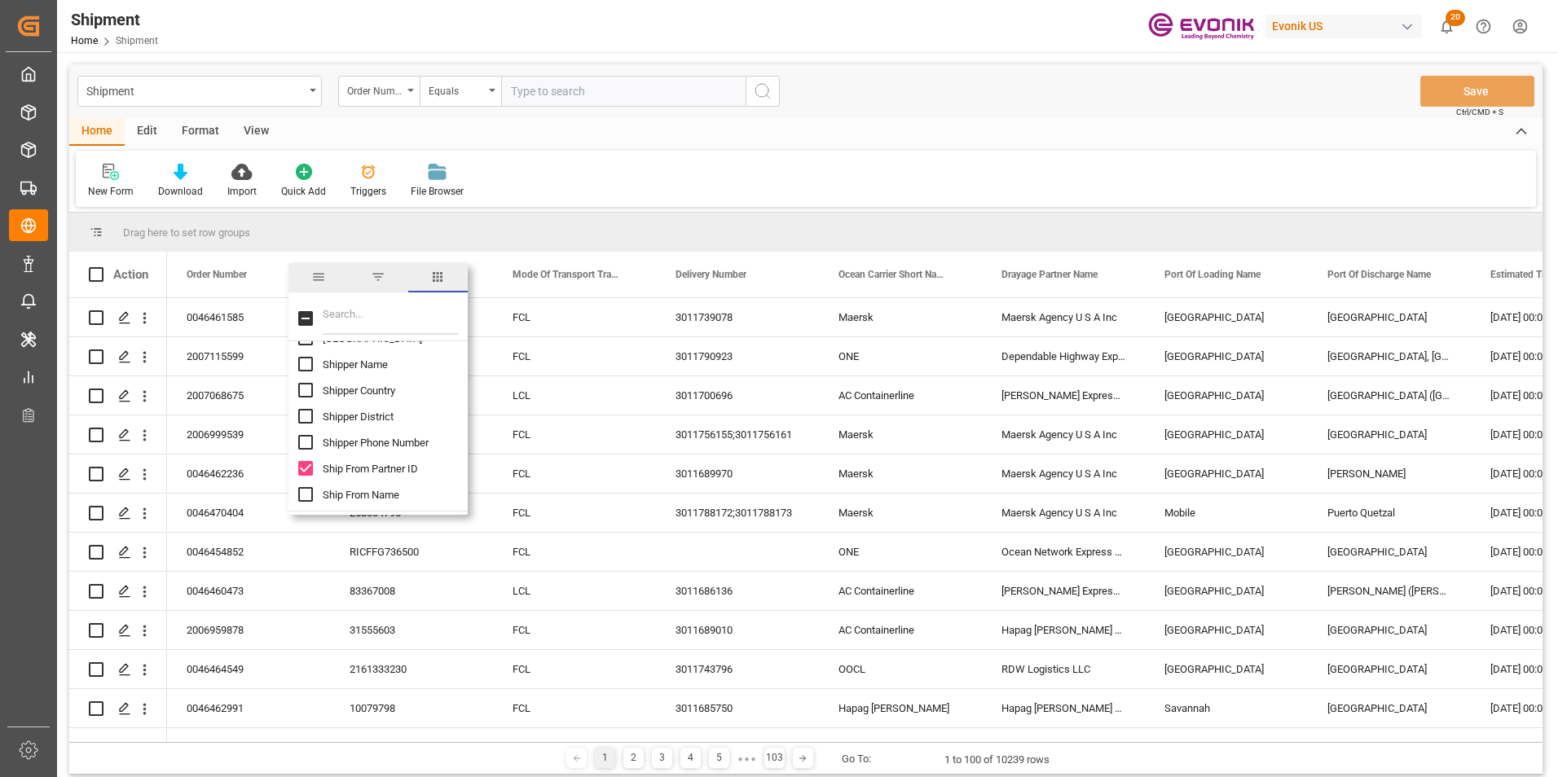
click at [307, 492] on input "Ship From Name column toggle visibility (hidden)" at bounding box center [305, 494] width 15 height 15
checkbox input "true"
click at [307, 409] on input "Ship From City column toggle visibility (hidden)" at bounding box center [305, 410] width 15 height 15
checkbox input "true"
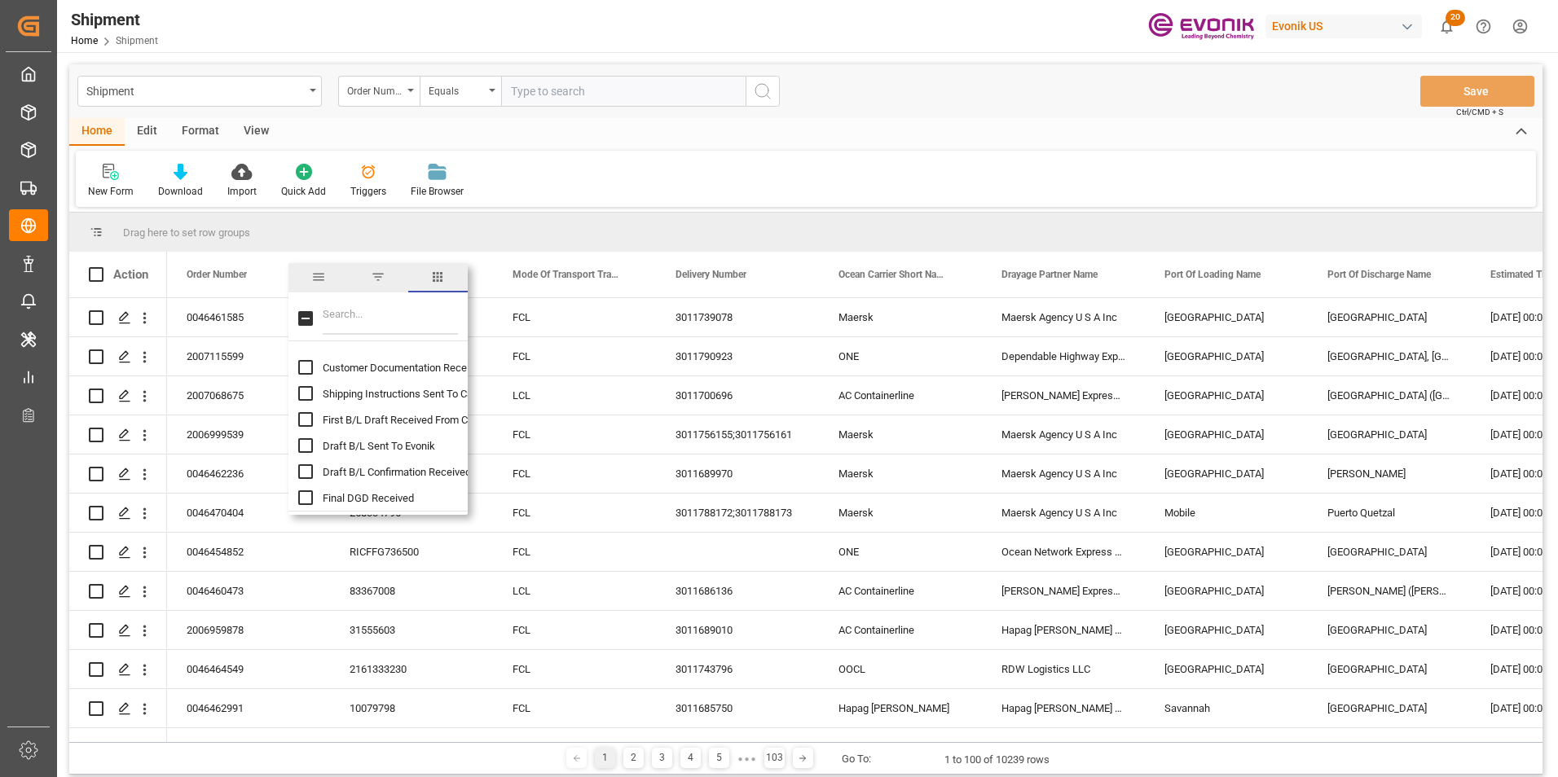
scroll to position [5786, 0]
click at [305, 491] on input "ATD (carrier) column toggle visibility (hidden)" at bounding box center [305, 494] width 15 height 15
checkbox input "true"
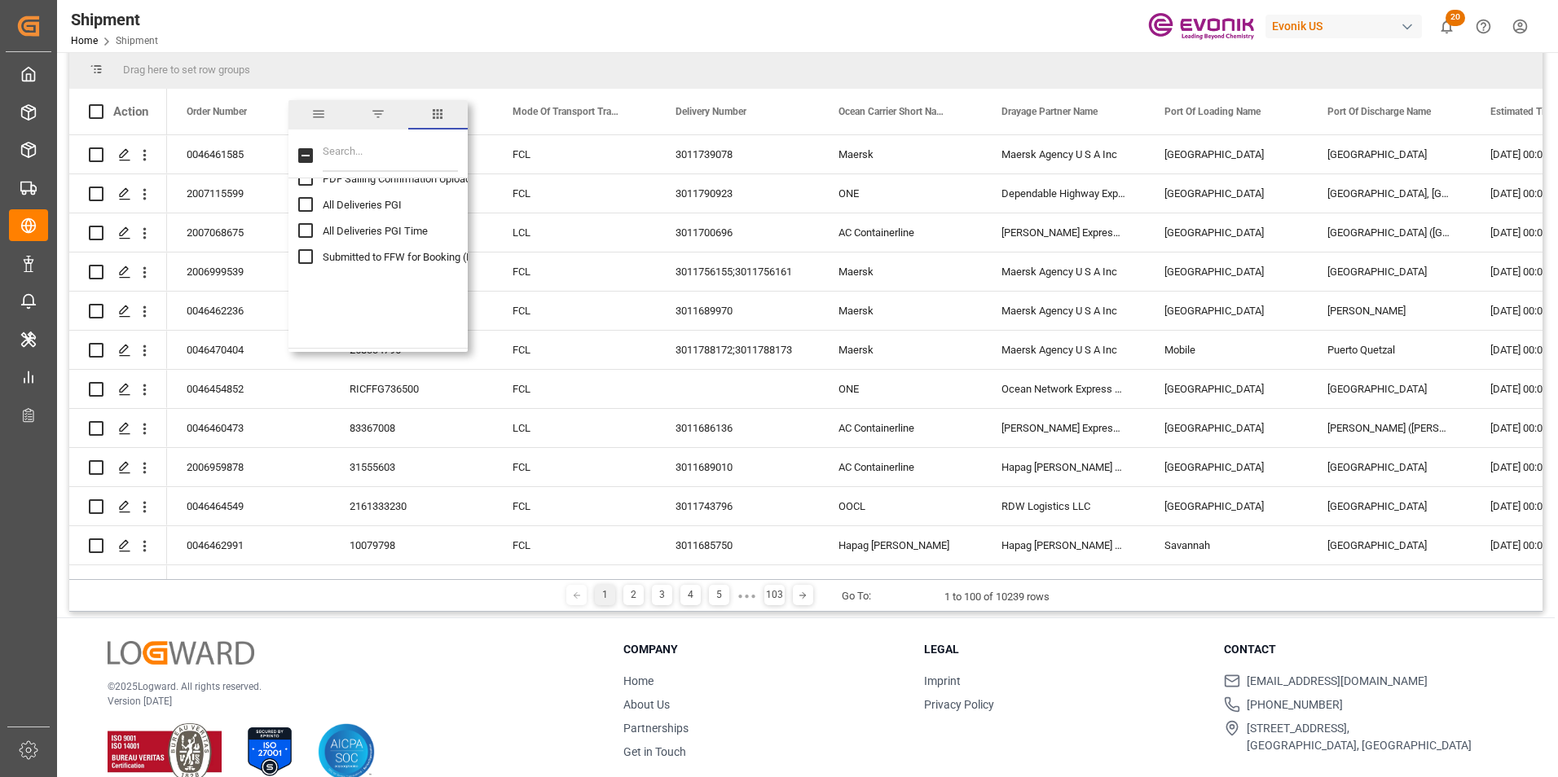
scroll to position [6793, 0]
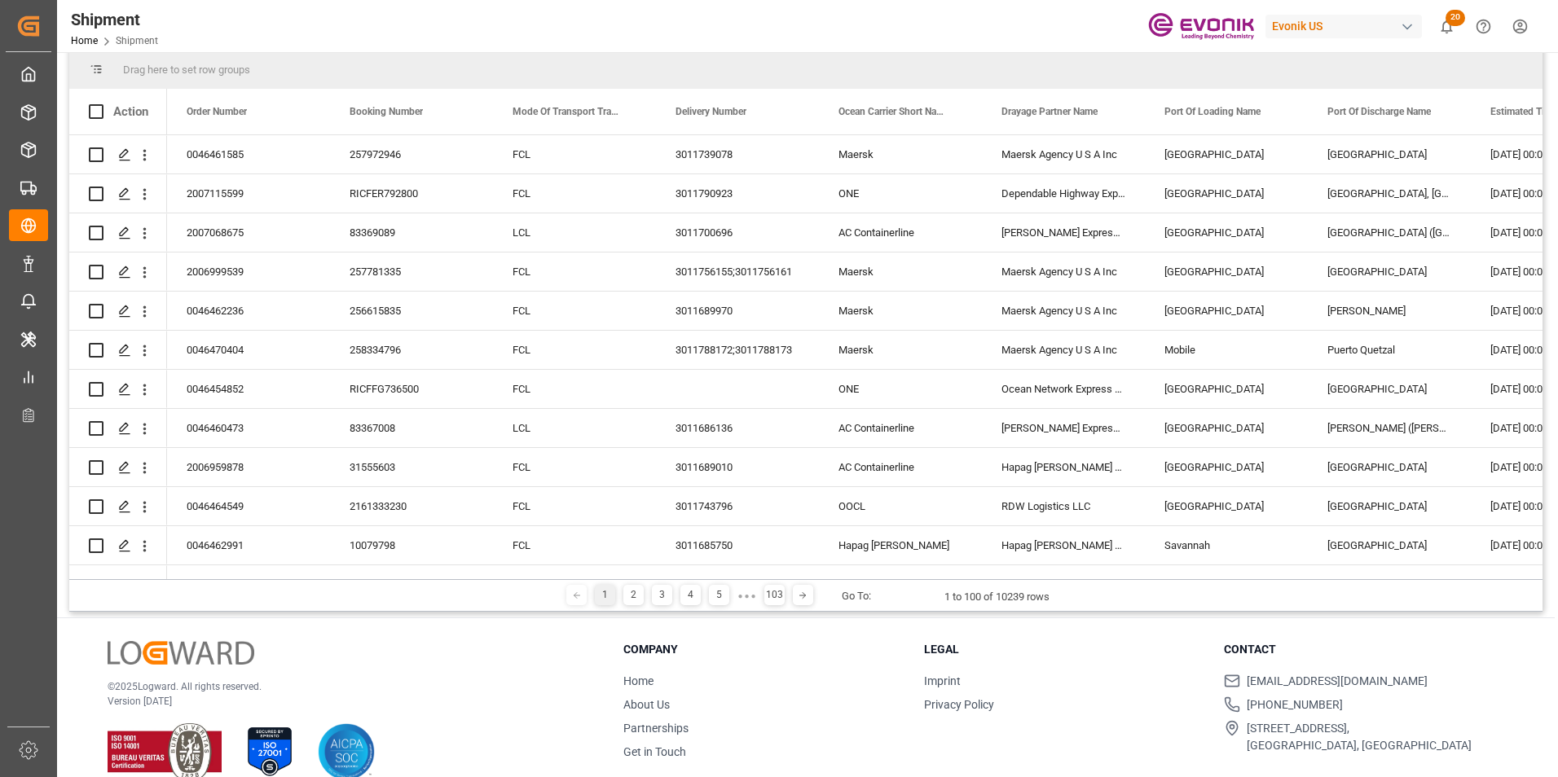
click at [808, 54] on div "Drag here to set row groups" at bounding box center [805, 69] width 1473 height 39
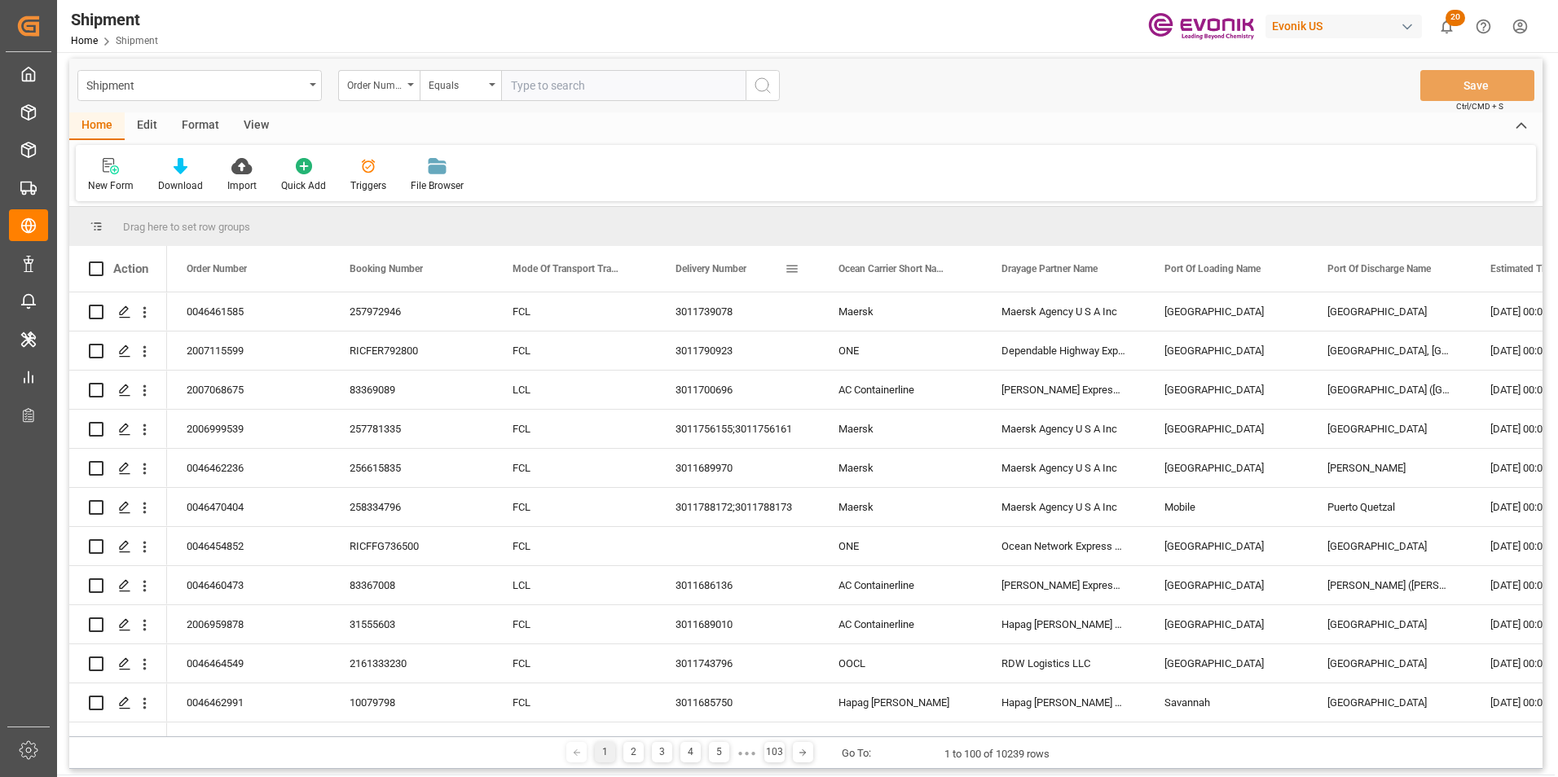
scroll to position [0, 0]
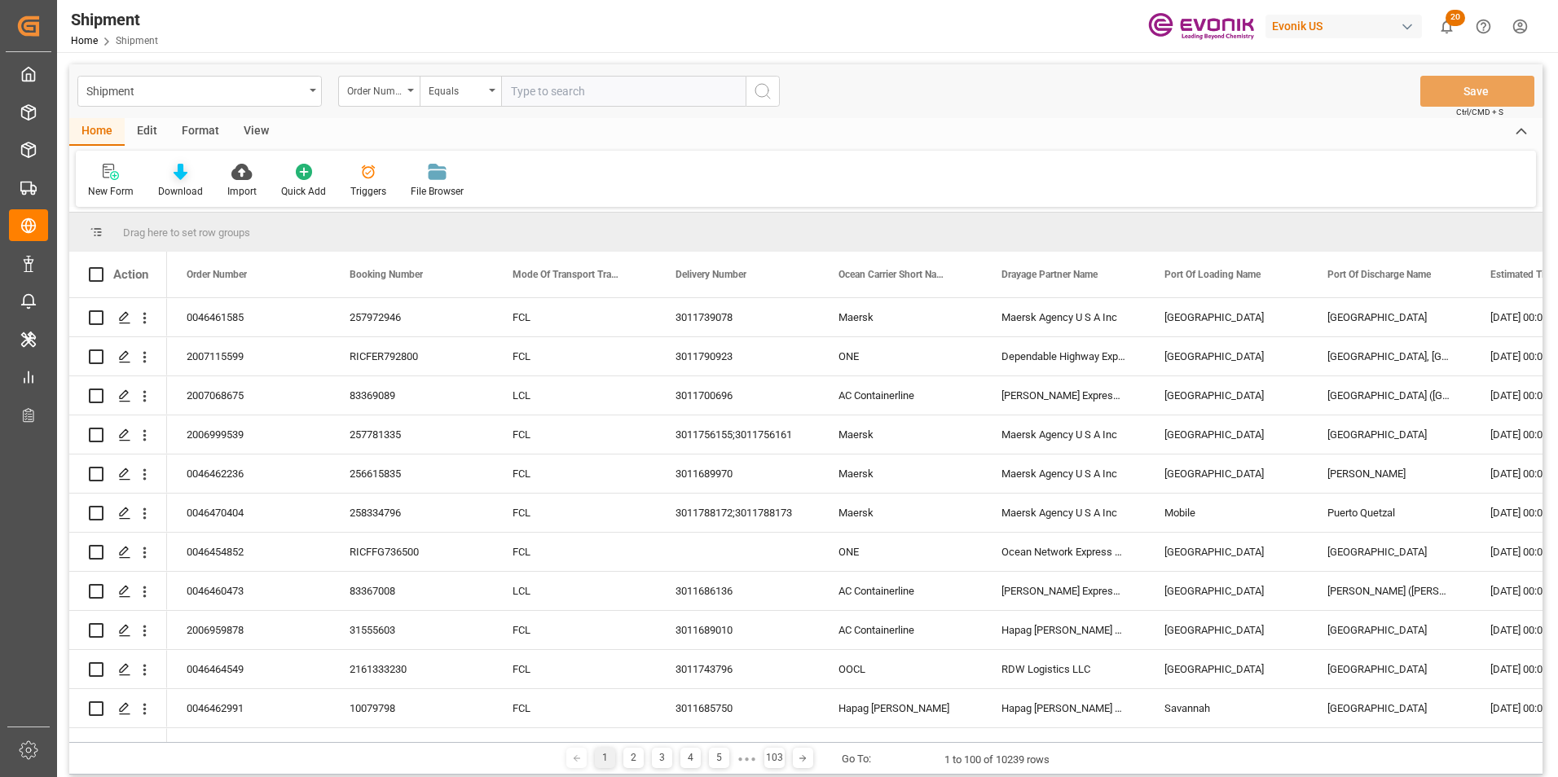
click at [182, 170] on icon at bounding box center [181, 172] width 14 height 16
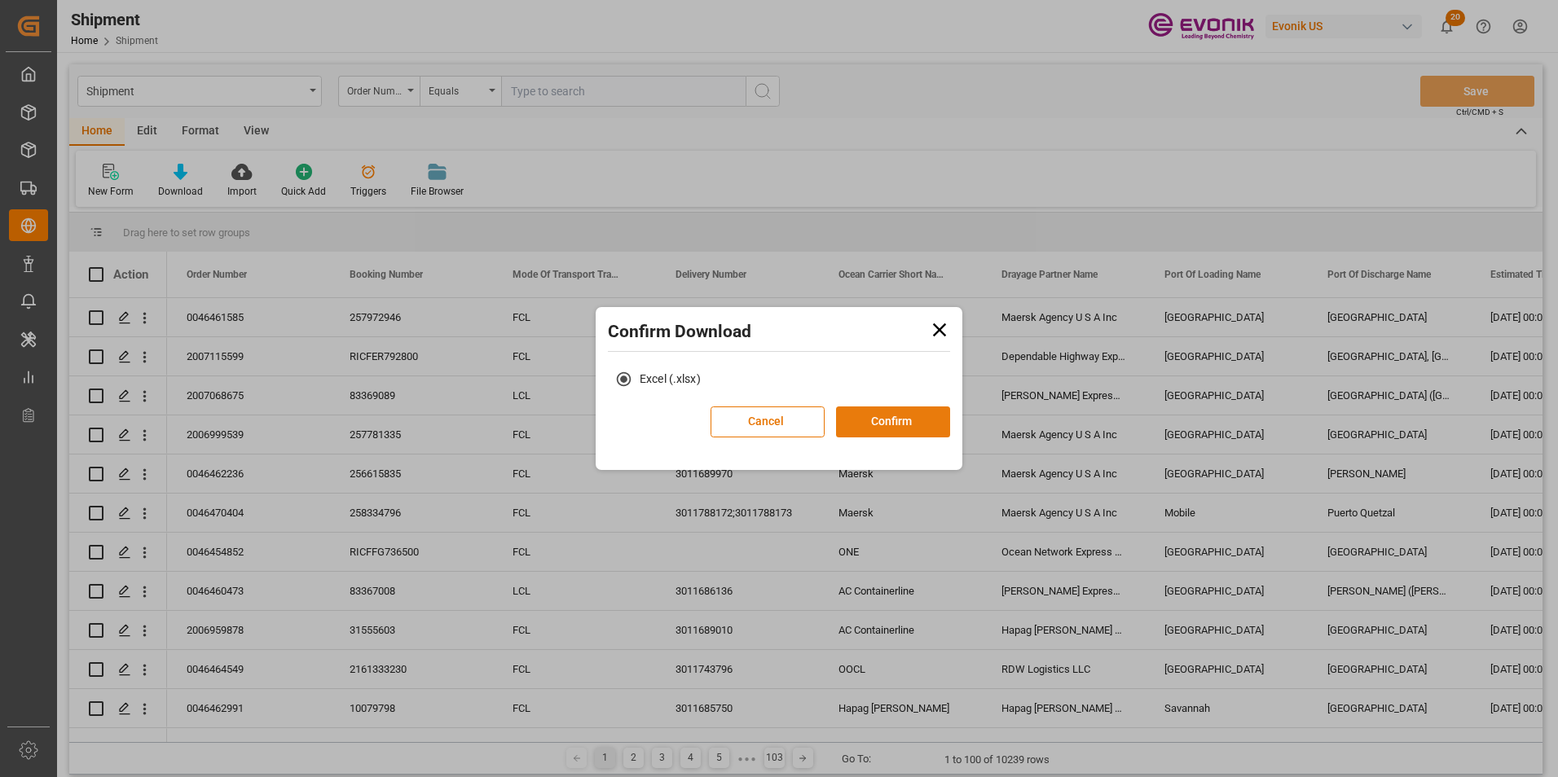
click at [894, 416] on button "Confirm" at bounding box center [893, 422] width 114 height 31
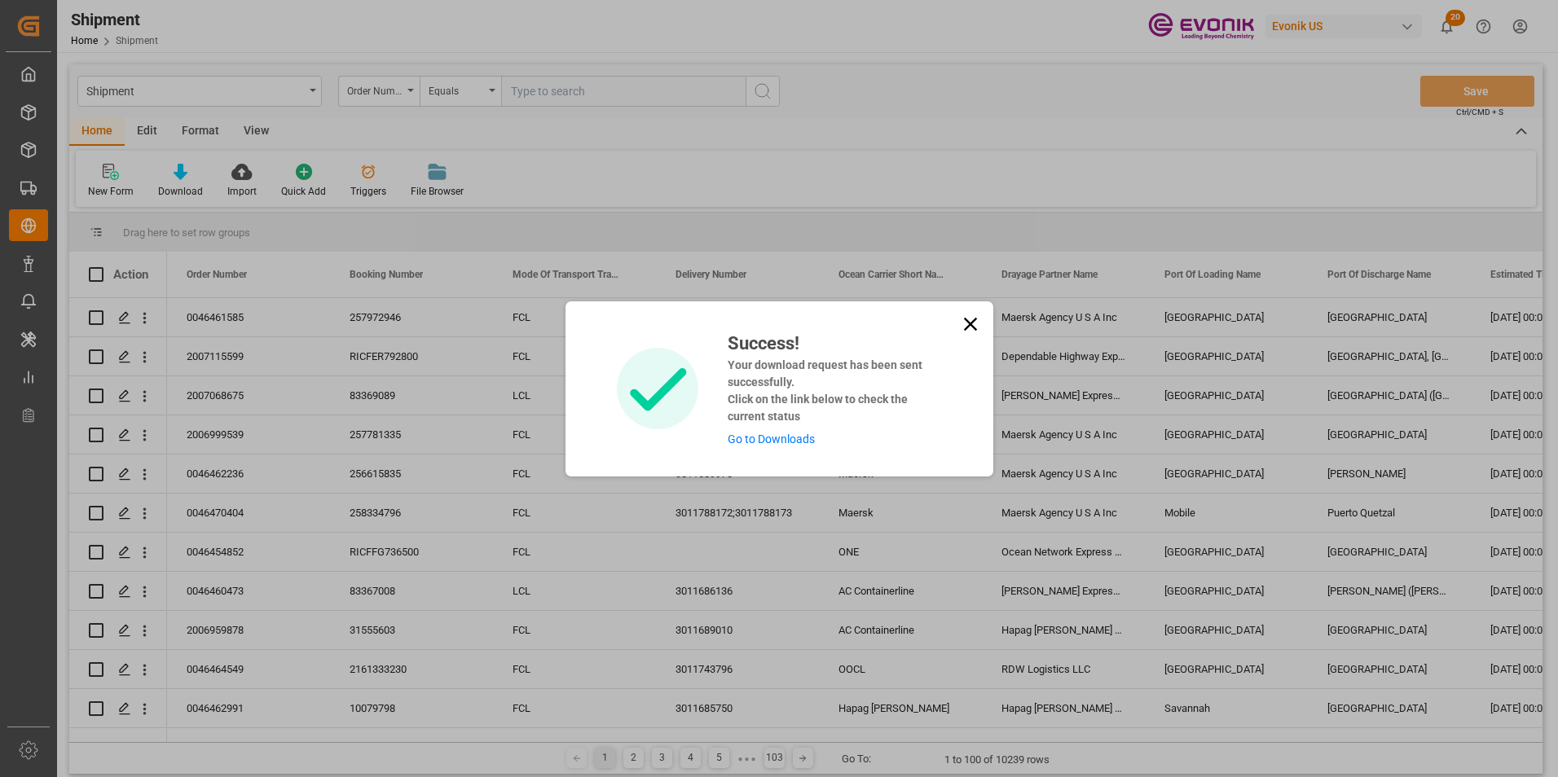
click at [778, 434] on link "Go to Downloads" at bounding box center [771, 439] width 87 height 13
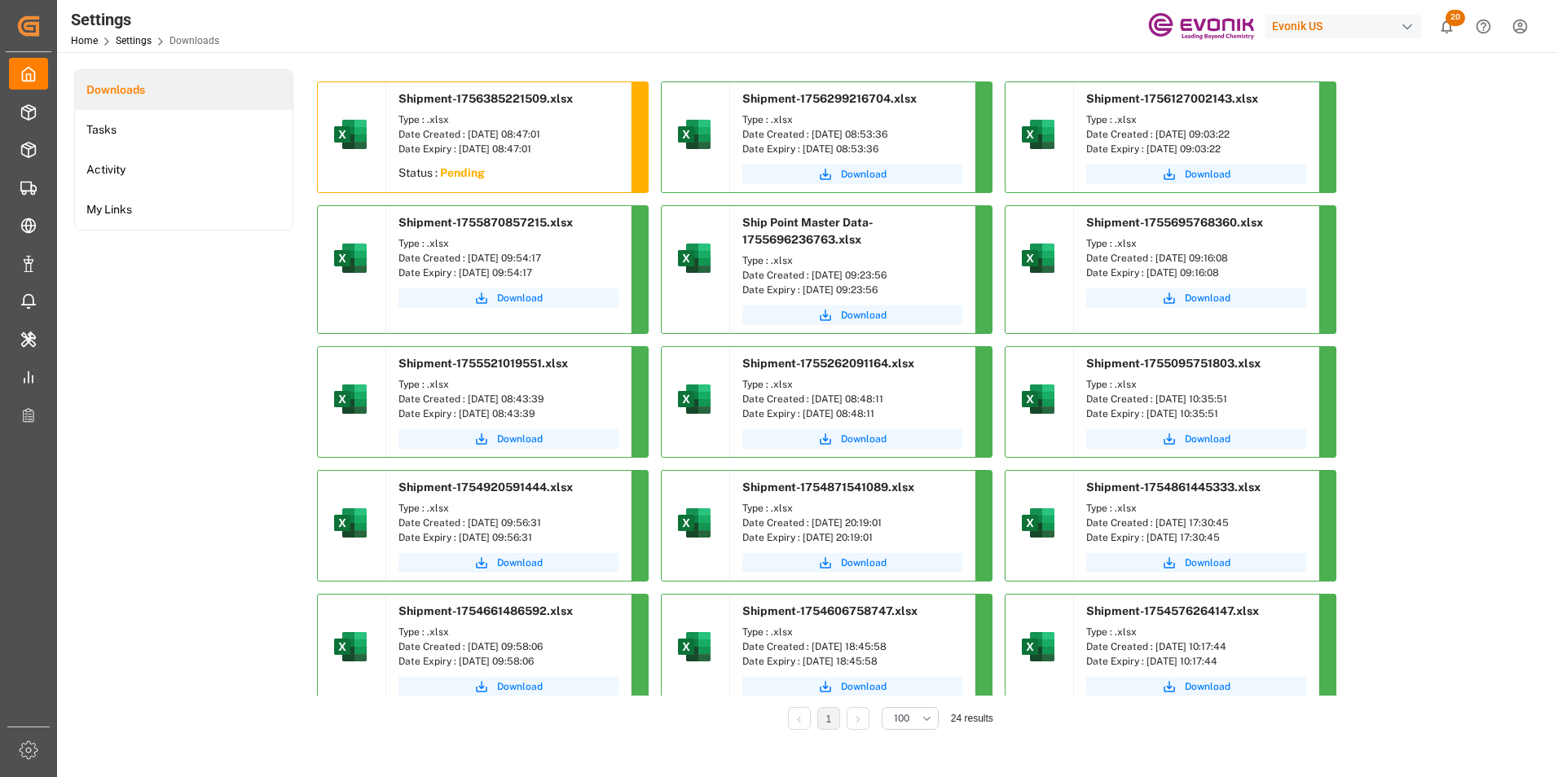
click at [855, 22] on div "Settings Home Settings Downloads Evonik US 20 Notifications Only show unread Al…" at bounding box center [802, 26] width 1512 height 52
click at [524, 175] on span "Download" at bounding box center [520, 174] width 46 height 15
